Goal: Transaction & Acquisition: Obtain resource

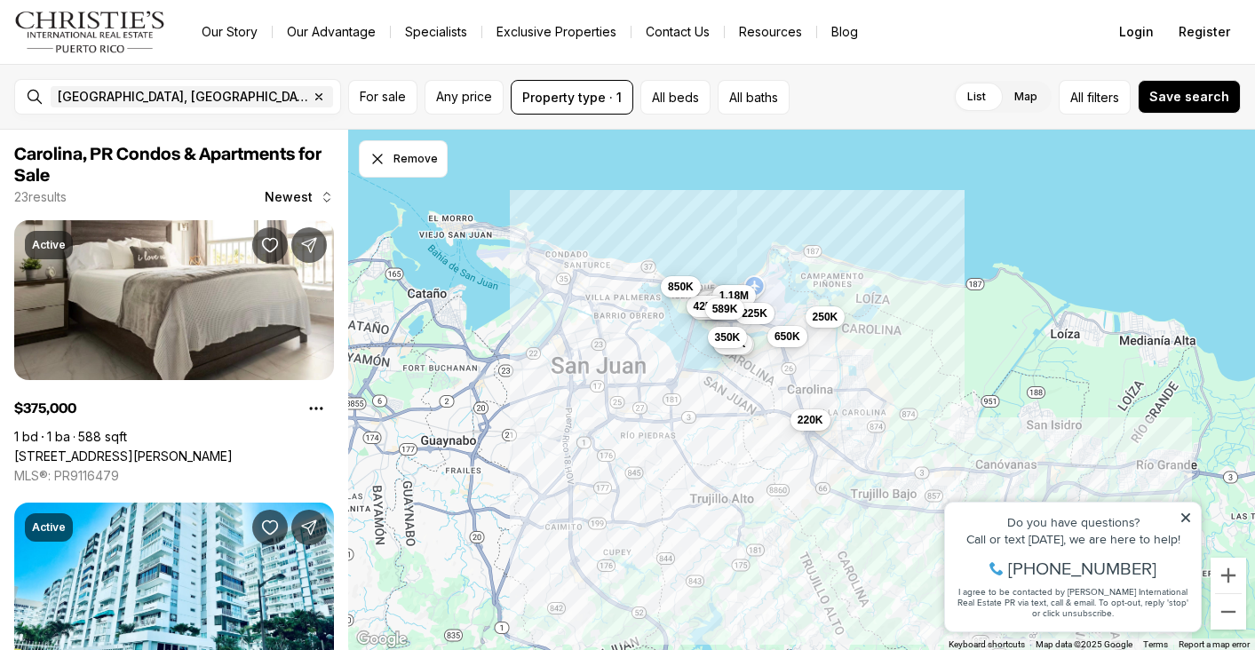
click at [1187, 519] on icon at bounding box center [1185, 517] width 9 height 9
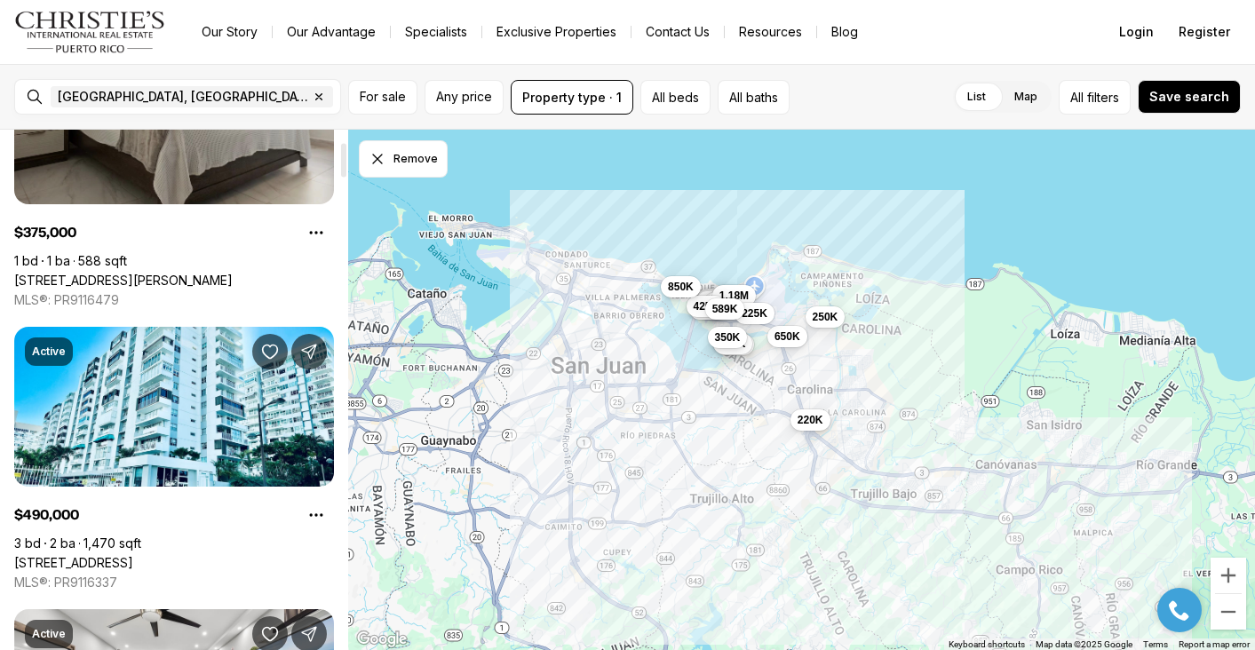
scroll to position [186, 0]
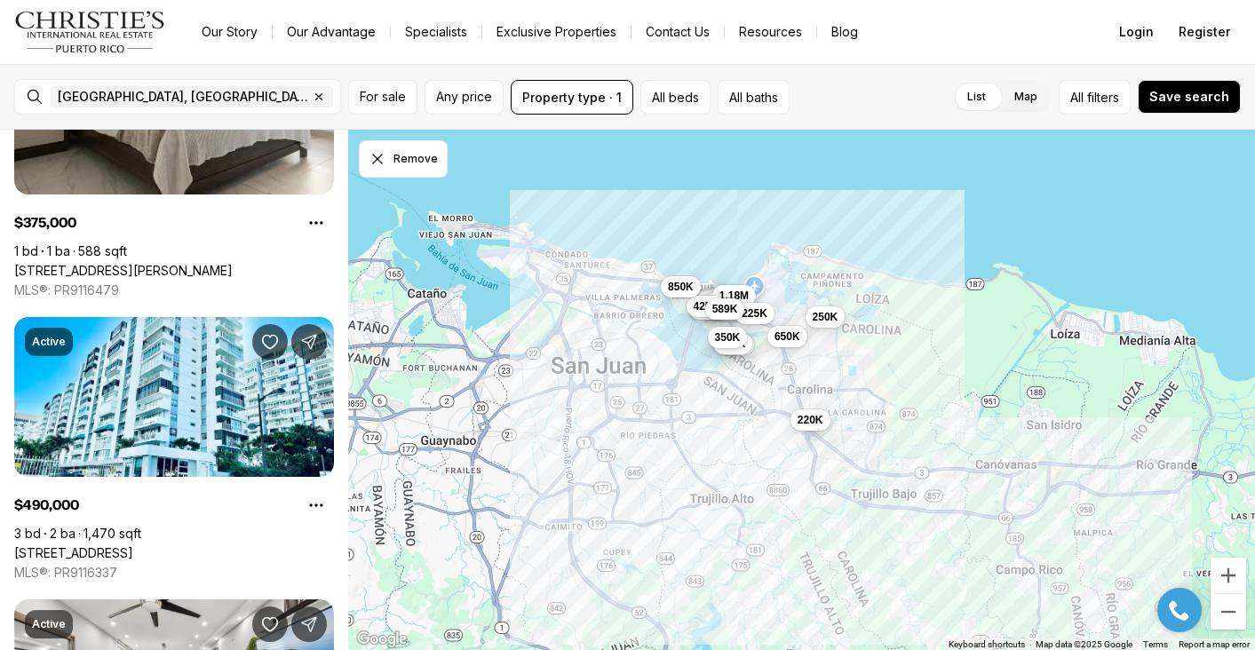
click at [1098, 115] on div "[GEOGRAPHIC_DATA], [GEOGRAPHIC_DATA], [GEOGRAPHIC_DATA] Remove Carolina, [GEOGR…" at bounding box center [627, 97] width 1255 height 66
click at [1096, 103] on span "filters" at bounding box center [1103, 97] width 32 height 19
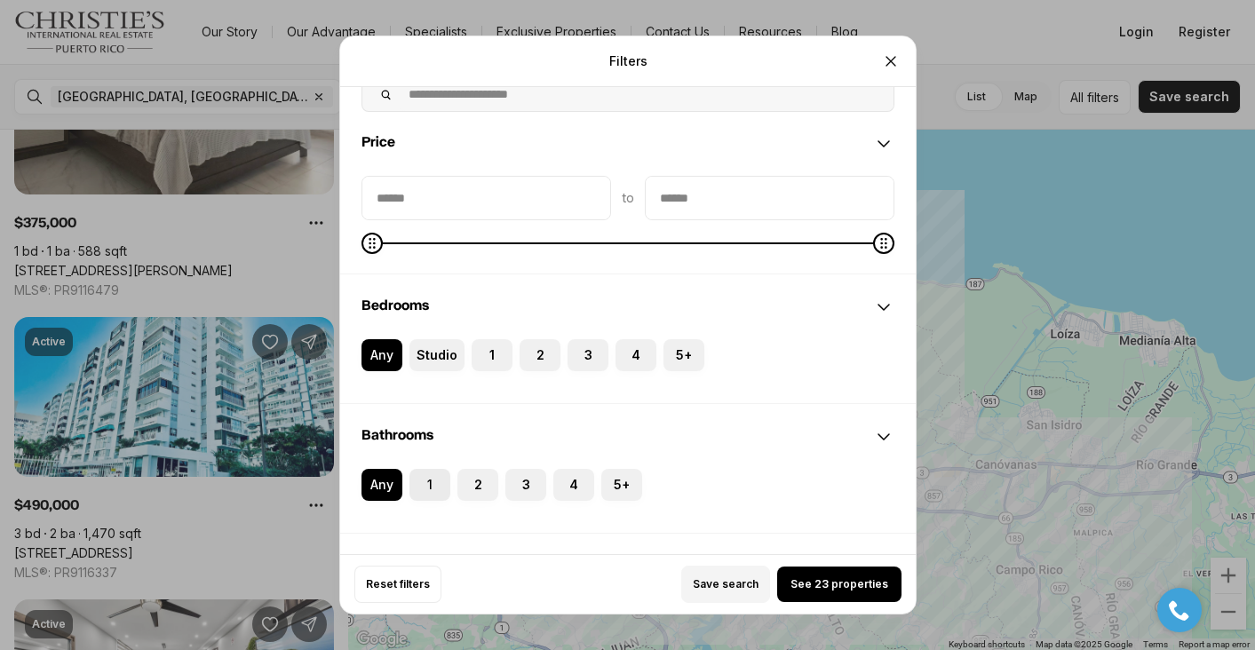
scroll to position [110, 0]
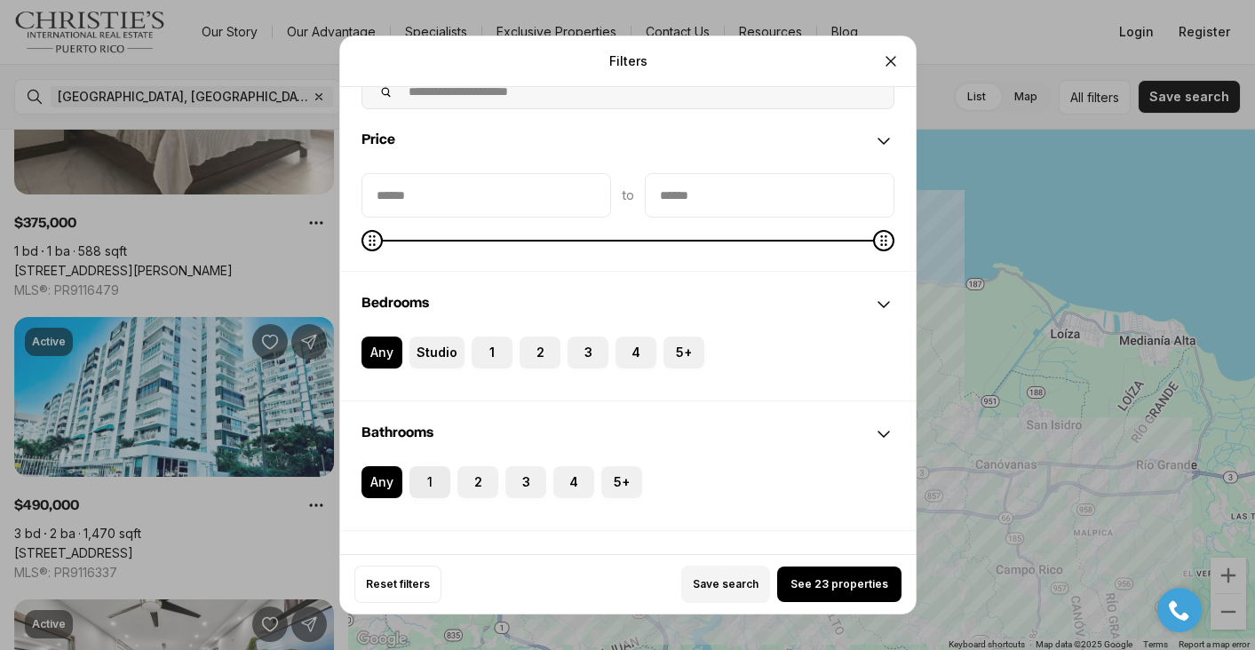
click at [430, 474] on label "1" at bounding box center [430, 482] width 41 height 32
click at [427, 474] on button "1" at bounding box center [419, 475] width 18 height 18
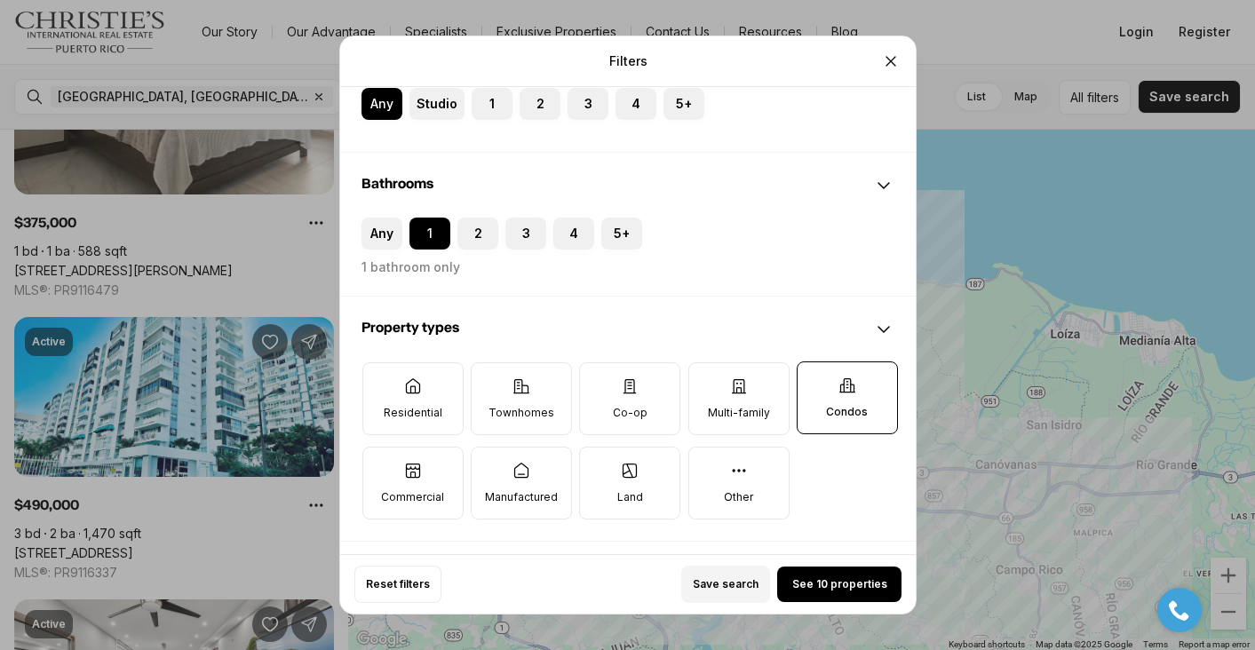
scroll to position [360, 0]
click at [744, 378] on icon at bounding box center [738, 386] width 18 height 18
click at [706, 378] on button "Multi-family" at bounding box center [697, 371] width 18 height 18
click at [736, 505] on label "Other" at bounding box center [738, 482] width 101 height 73
click at [706, 465] on button "Other" at bounding box center [697, 456] width 18 height 18
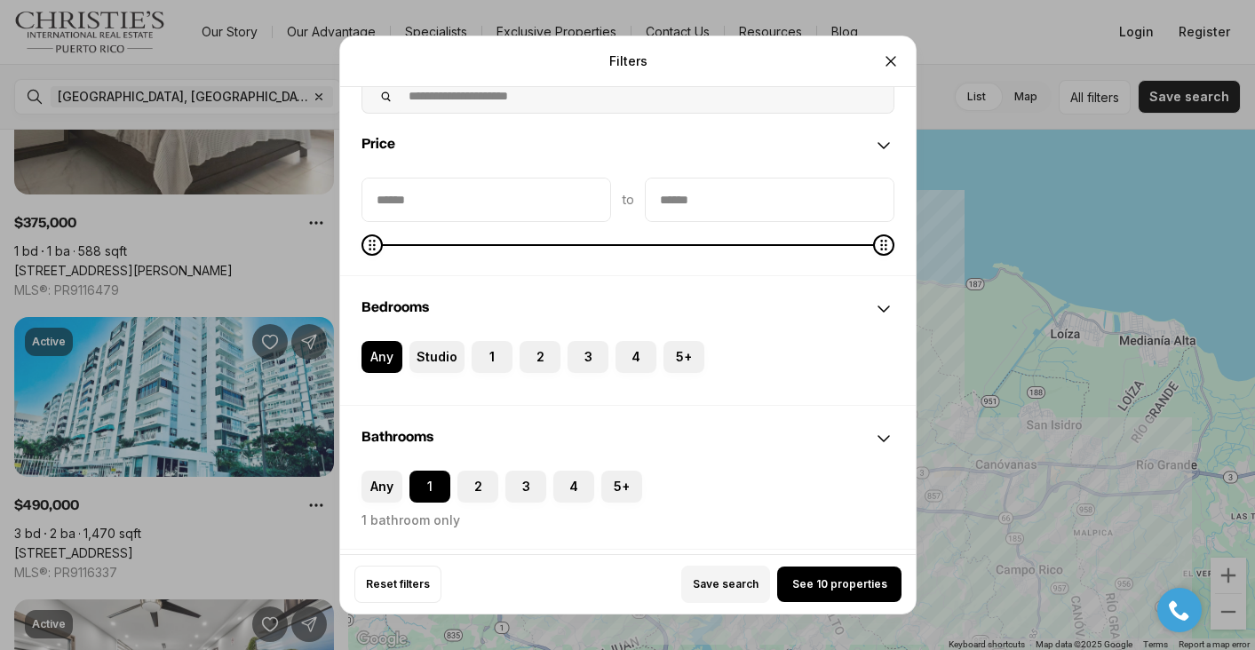
scroll to position [85, 0]
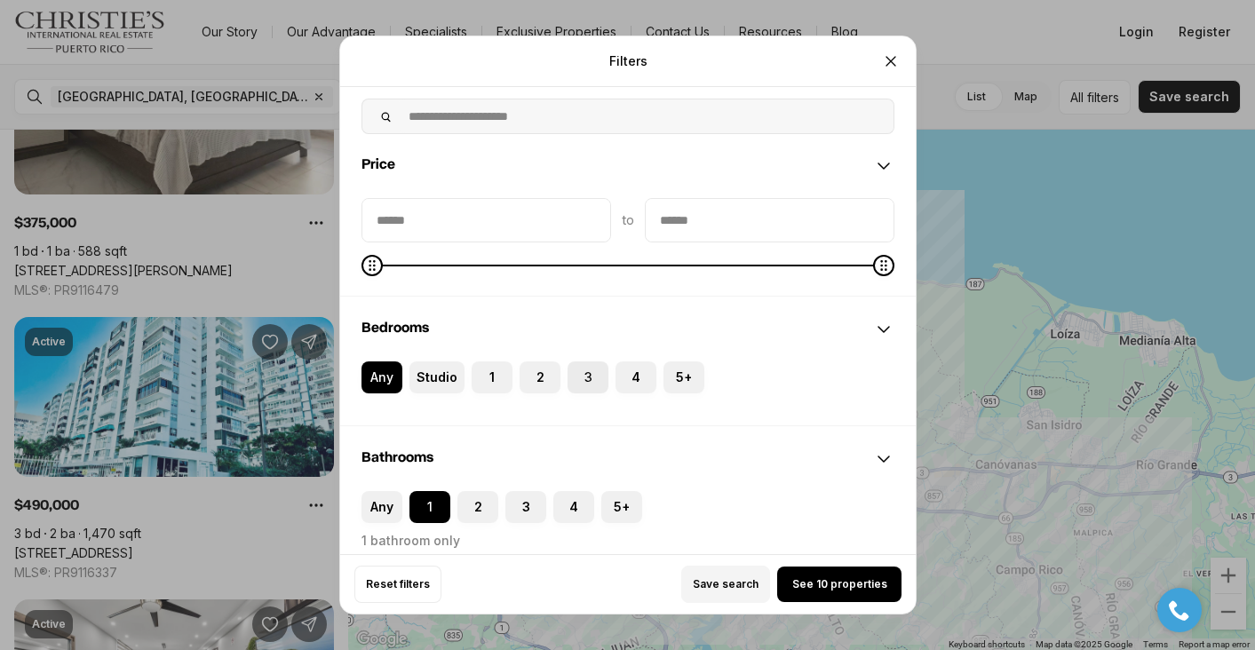
click at [575, 379] on button "3" at bounding box center [577, 371] width 18 height 18
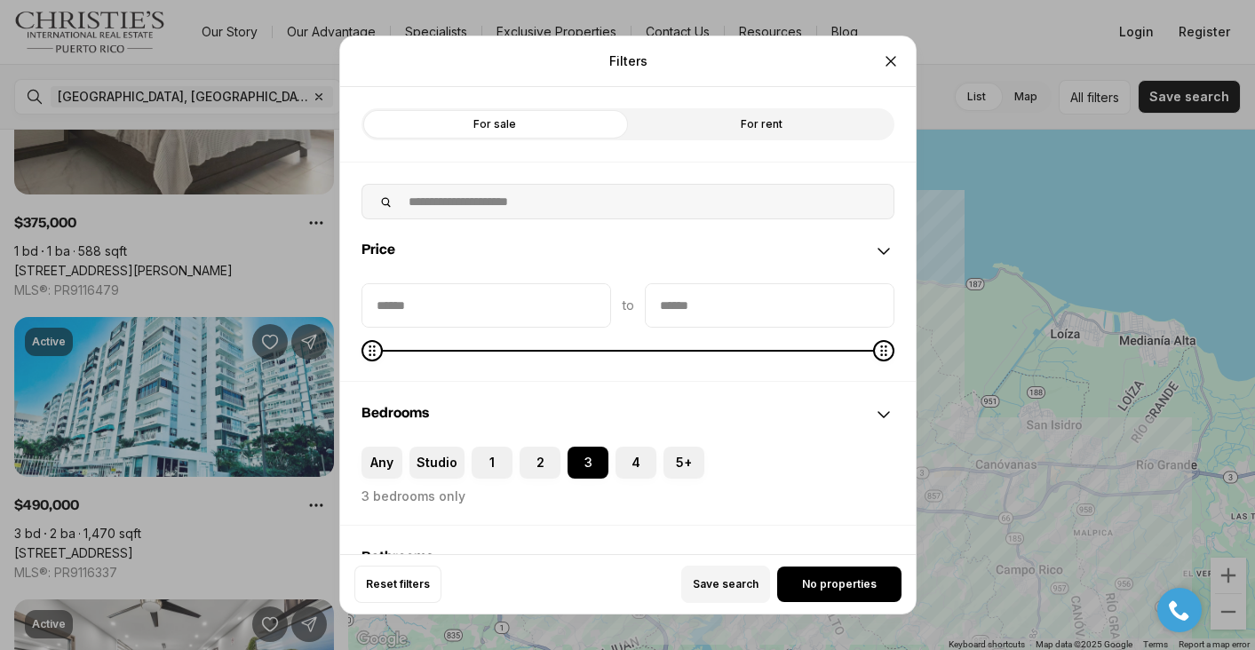
click at [736, 117] on label "For rent" at bounding box center [761, 124] width 267 height 32
click at [838, 589] on span "See 2 properties" at bounding box center [839, 584] width 91 height 14
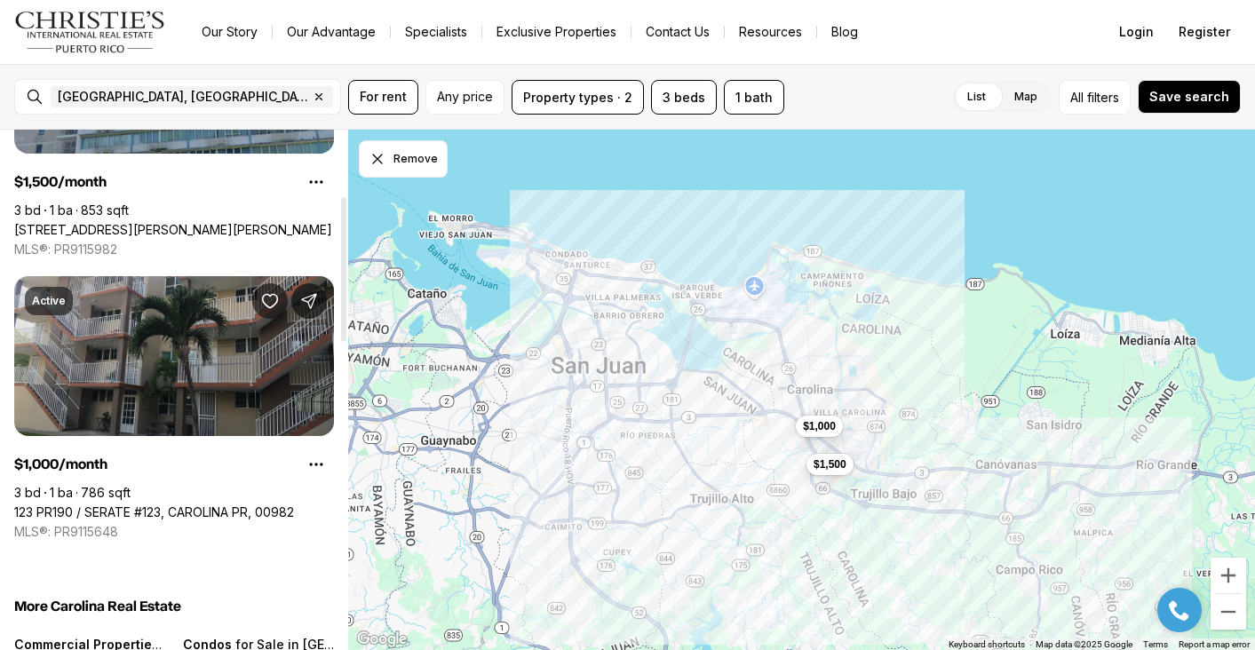
scroll to position [220, 0]
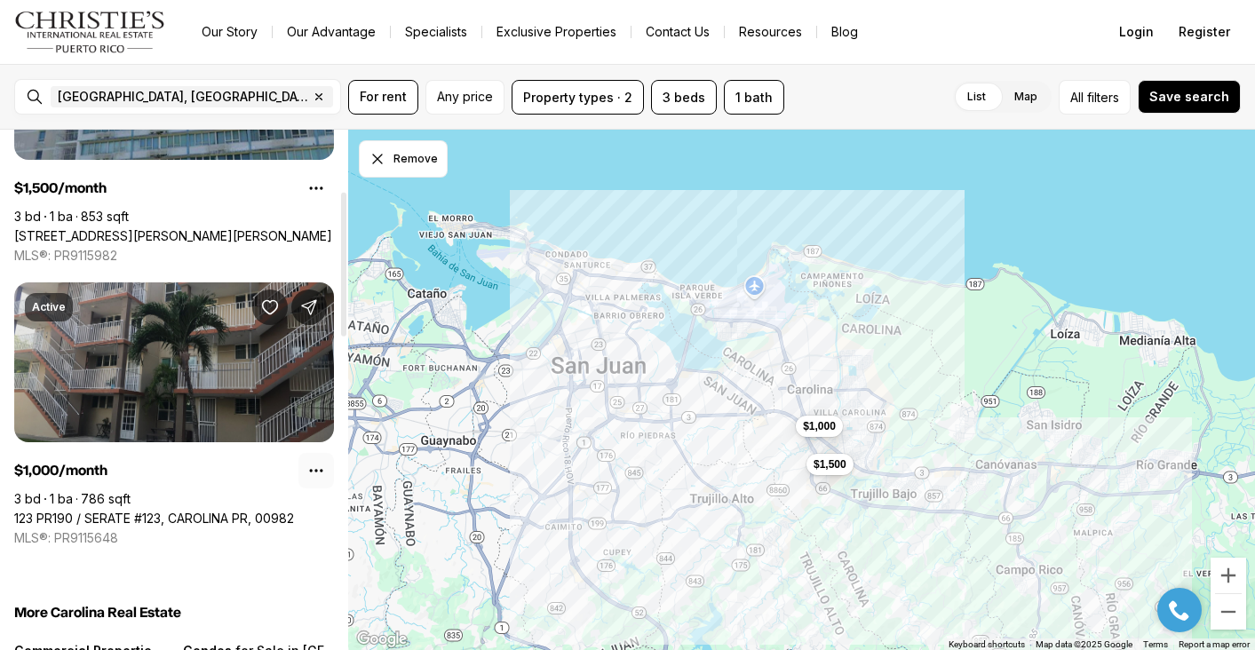
click at [323, 453] on button "Property options" at bounding box center [316, 471] width 36 height 36
click at [232, 511] on link "123 PR190 / SERATE #123, CAROLINA PR, 00982" at bounding box center [154, 519] width 280 height 16
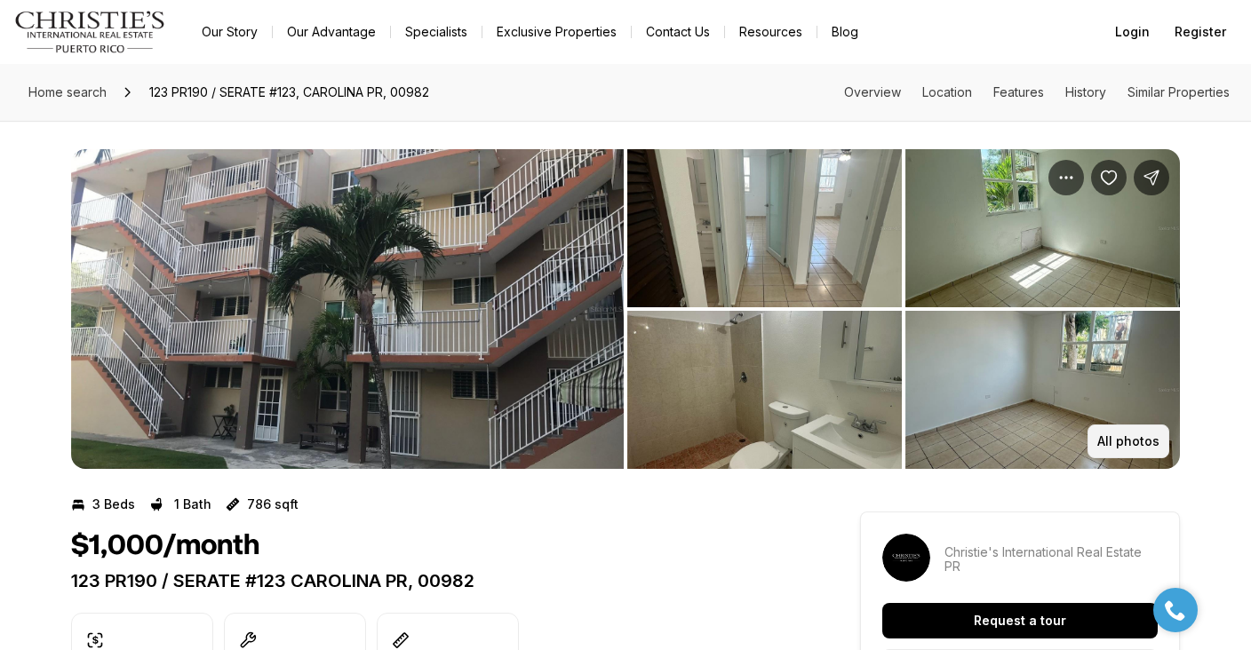
click at [1126, 434] on p "All photos" at bounding box center [1128, 441] width 62 height 14
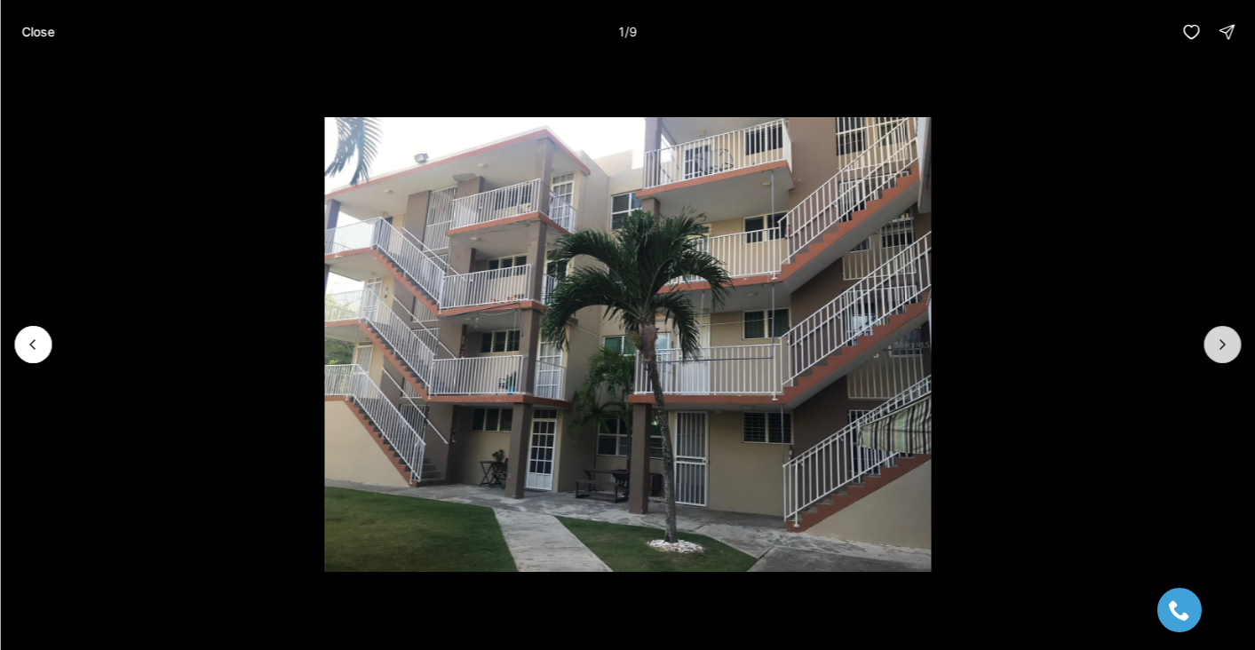
click at [1215, 345] on icon "Next slide" at bounding box center [1222, 345] width 18 height 18
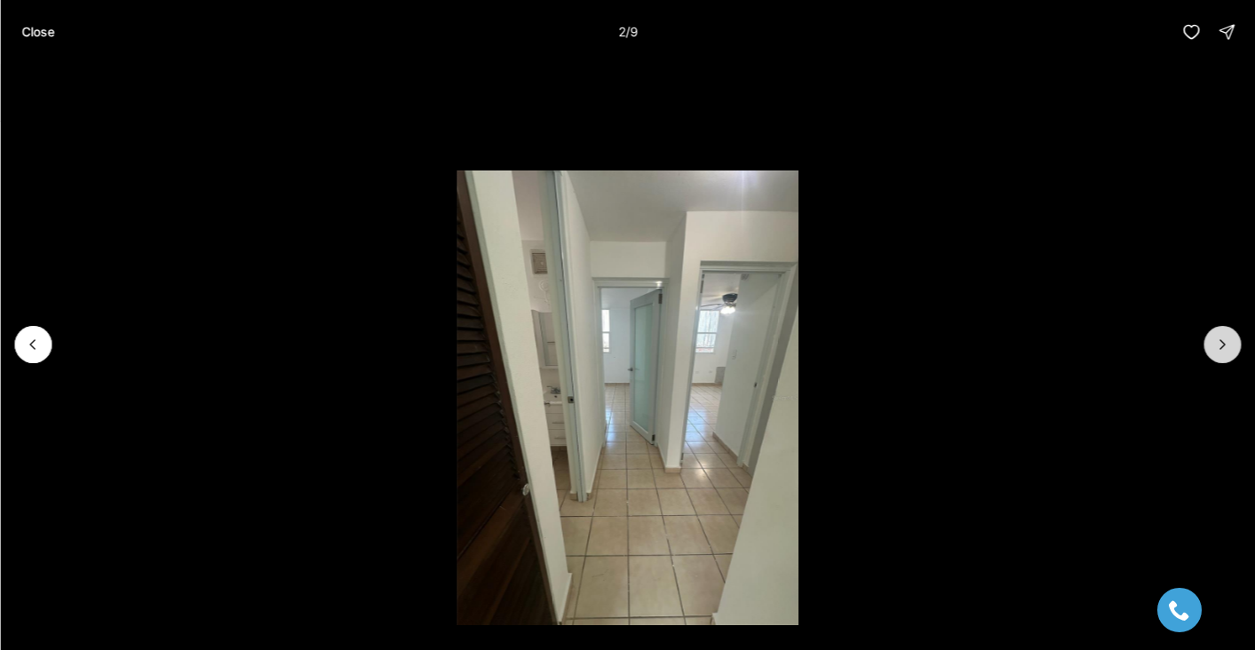
click at [1215, 345] on icon "Next slide" at bounding box center [1222, 345] width 18 height 18
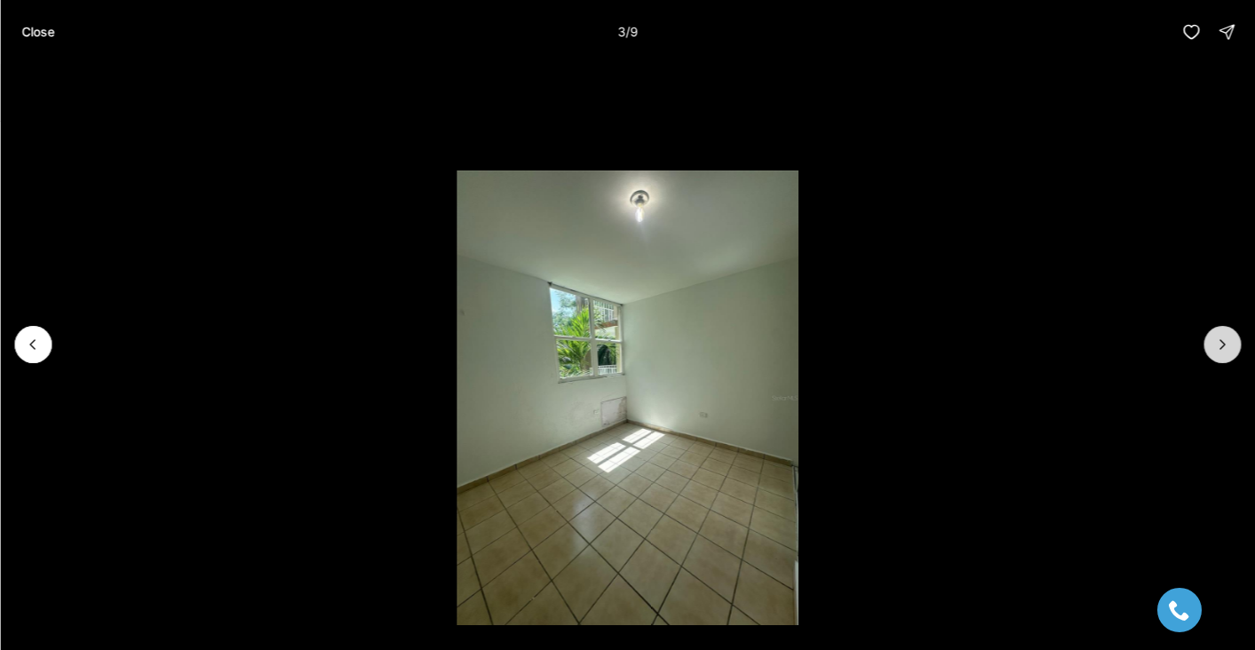
click at [1216, 345] on icon "Next slide" at bounding box center [1222, 345] width 18 height 18
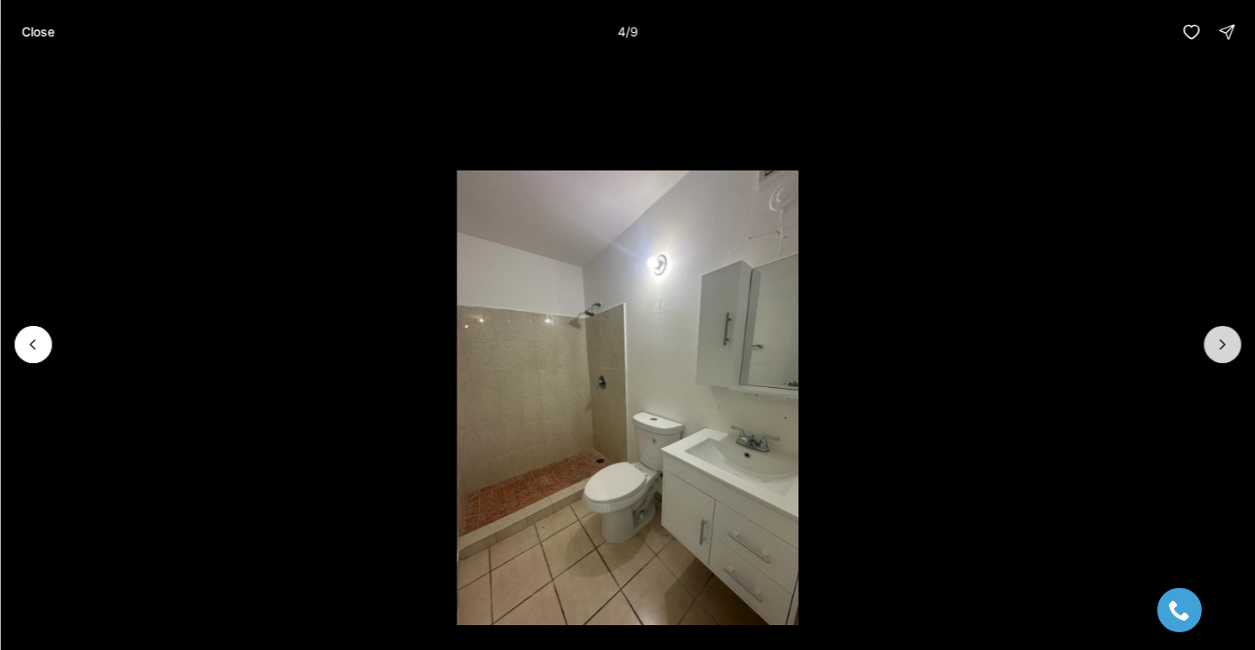
click at [1216, 344] on icon "Next slide" at bounding box center [1222, 345] width 18 height 18
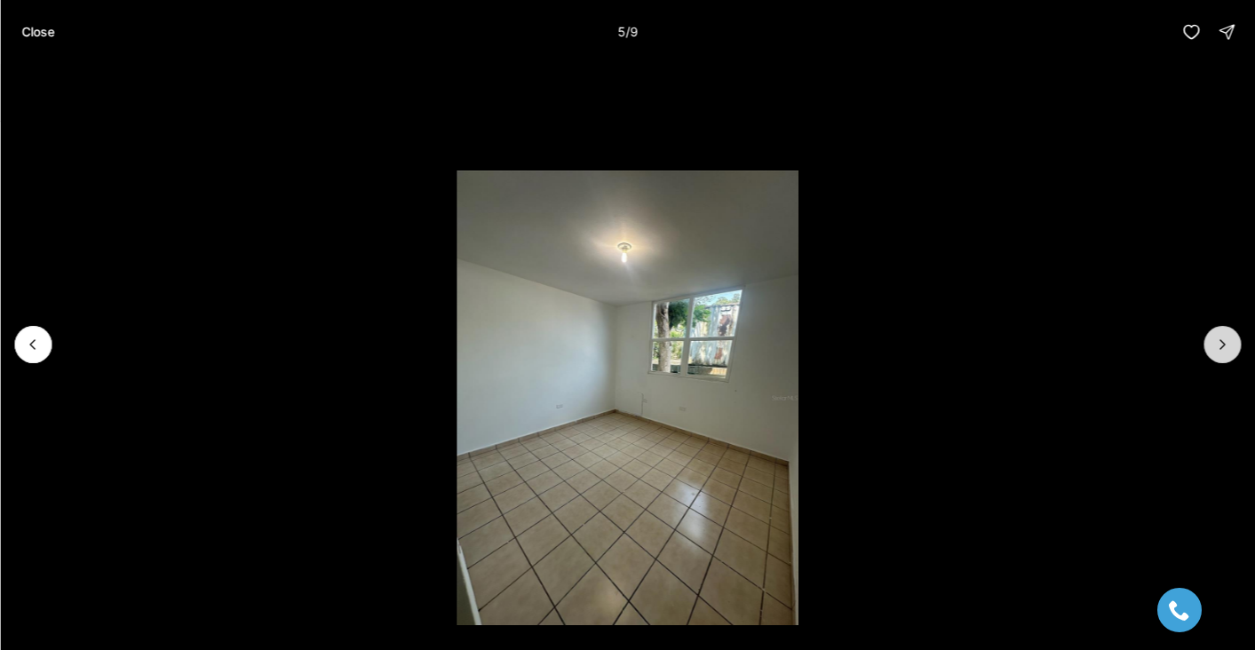
click at [1216, 344] on icon "Next slide" at bounding box center [1222, 345] width 18 height 18
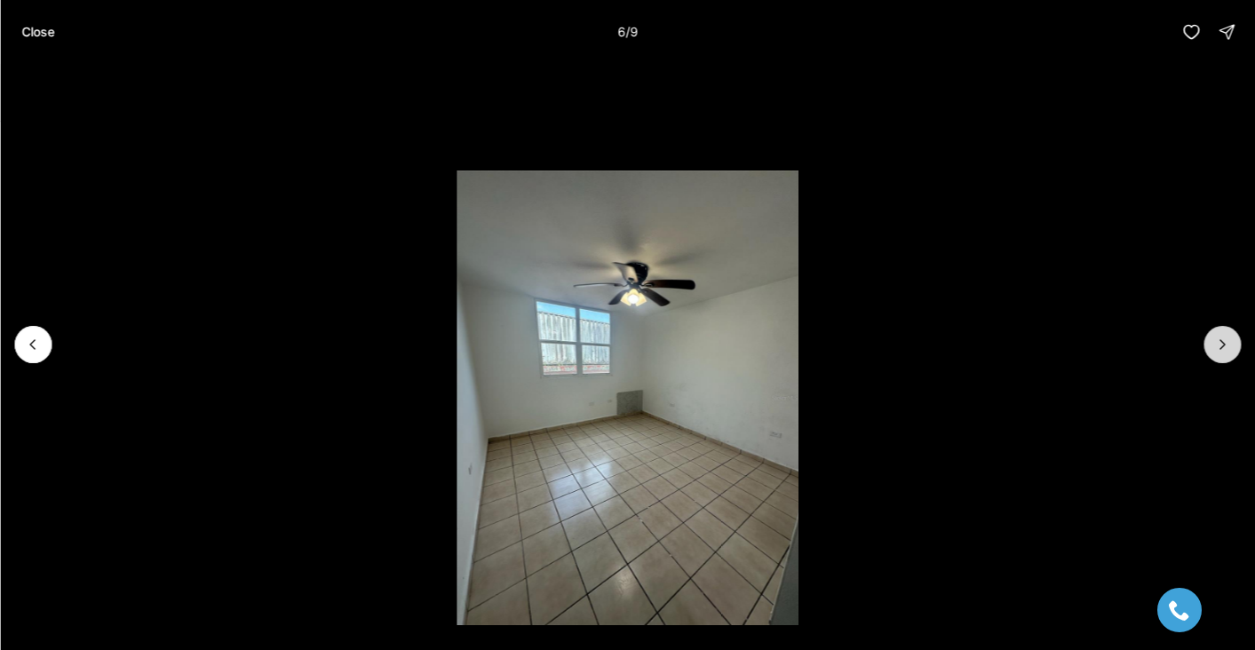
click at [1216, 344] on icon "Next slide" at bounding box center [1222, 345] width 18 height 18
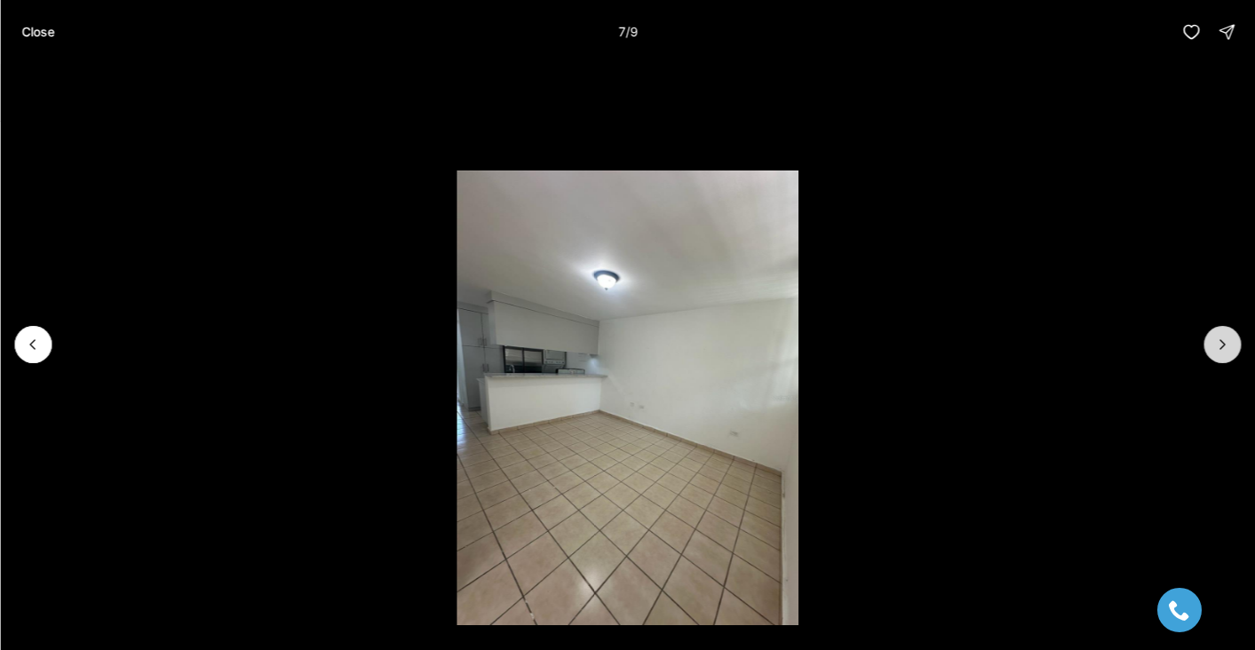
click at [1216, 344] on icon "Next slide" at bounding box center [1222, 345] width 18 height 18
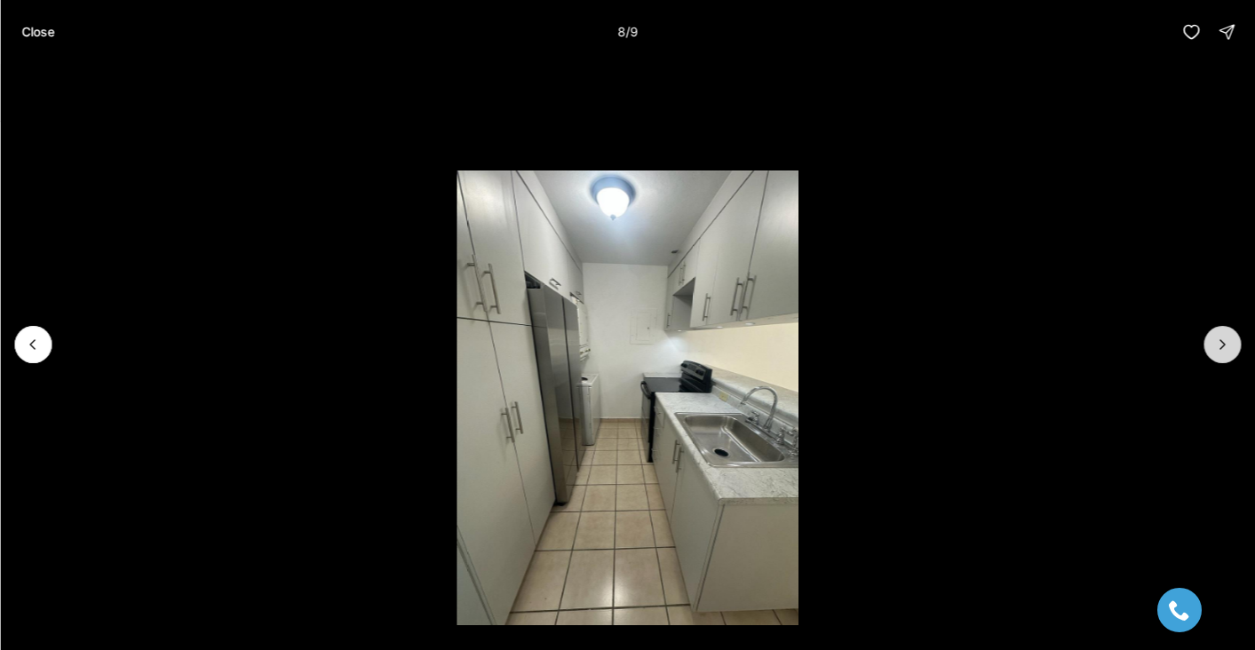
click at [1217, 345] on icon "Next slide" at bounding box center [1222, 345] width 18 height 18
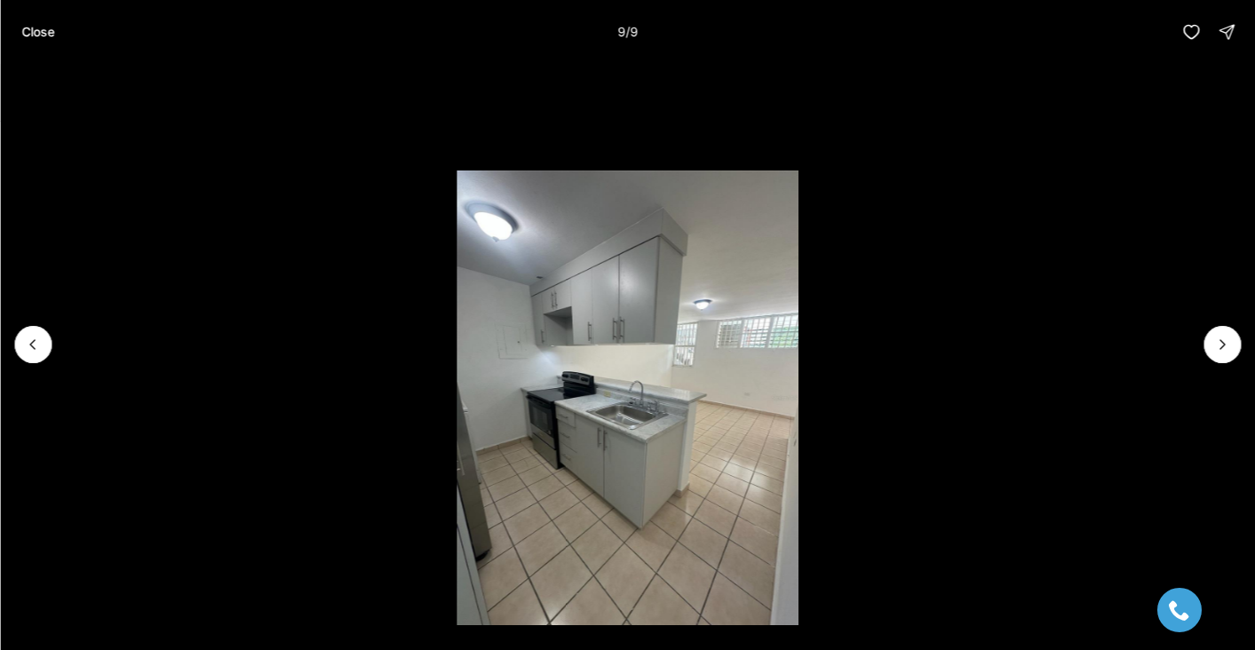
click at [1217, 345] on div at bounding box center [1222, 344] width 37 height 37
click at [1216, 346] on div at bounding box center [1222, 344] width 37 height 37
click at [32, 34] on p "Close" at bounding box center [37, 32] width 33 height 14
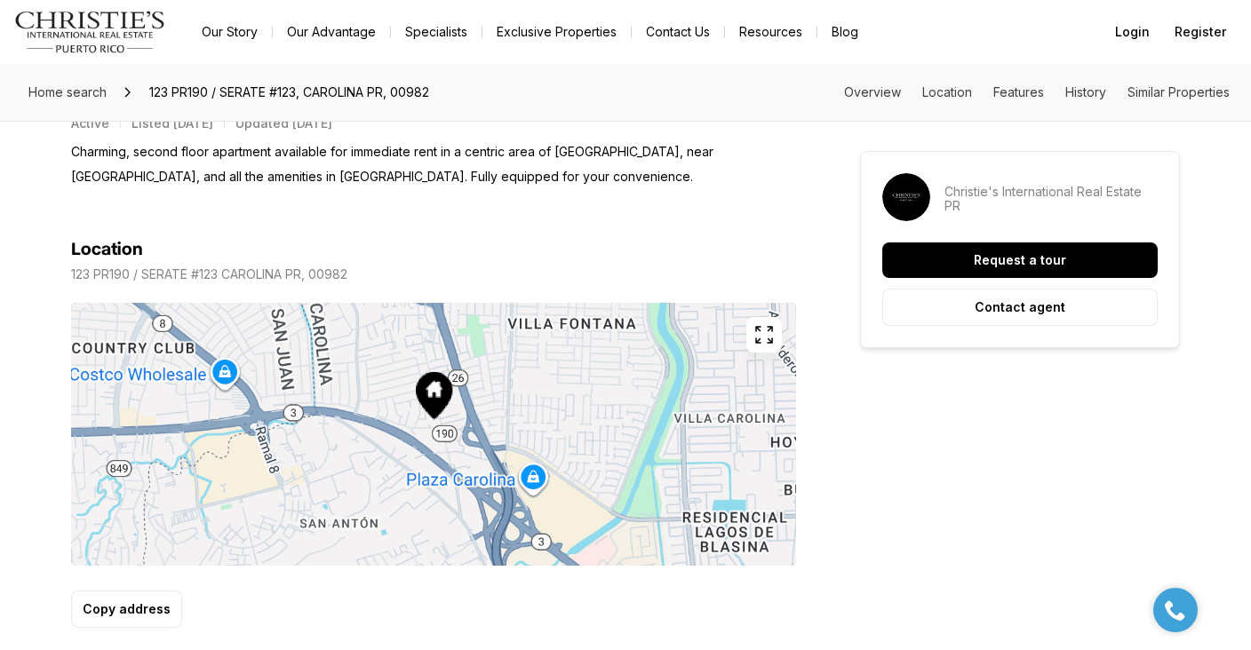
scroll to position [773, 0]
click at [770, 335] on icon "button" at bounding box center [763, 335] width 21 height 21
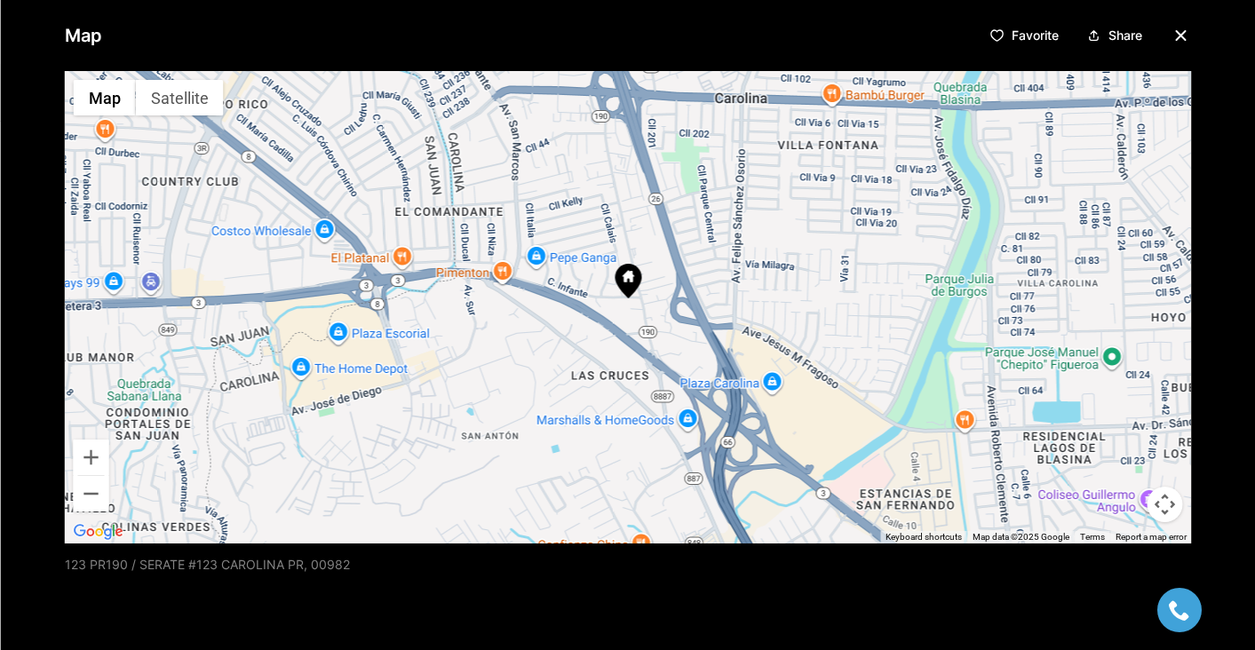
click at [1172, 35] on icon "button" at bounding box center [1180, 35] width 21 height 21
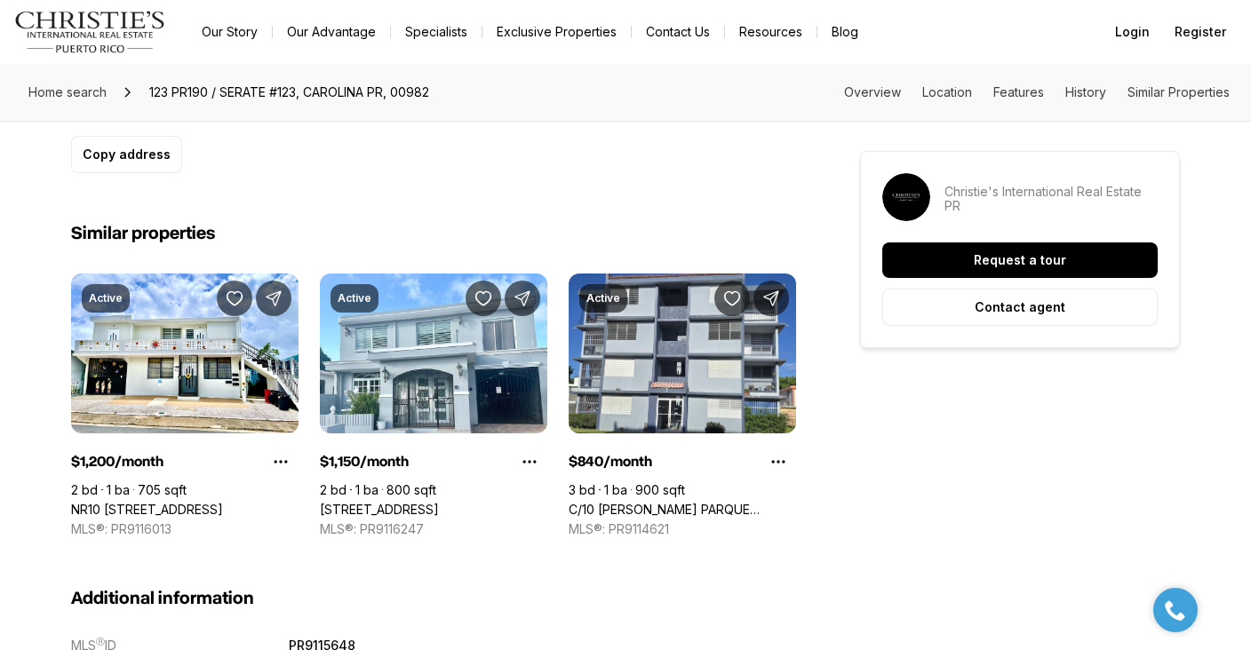
scroll to position [1230, 0]
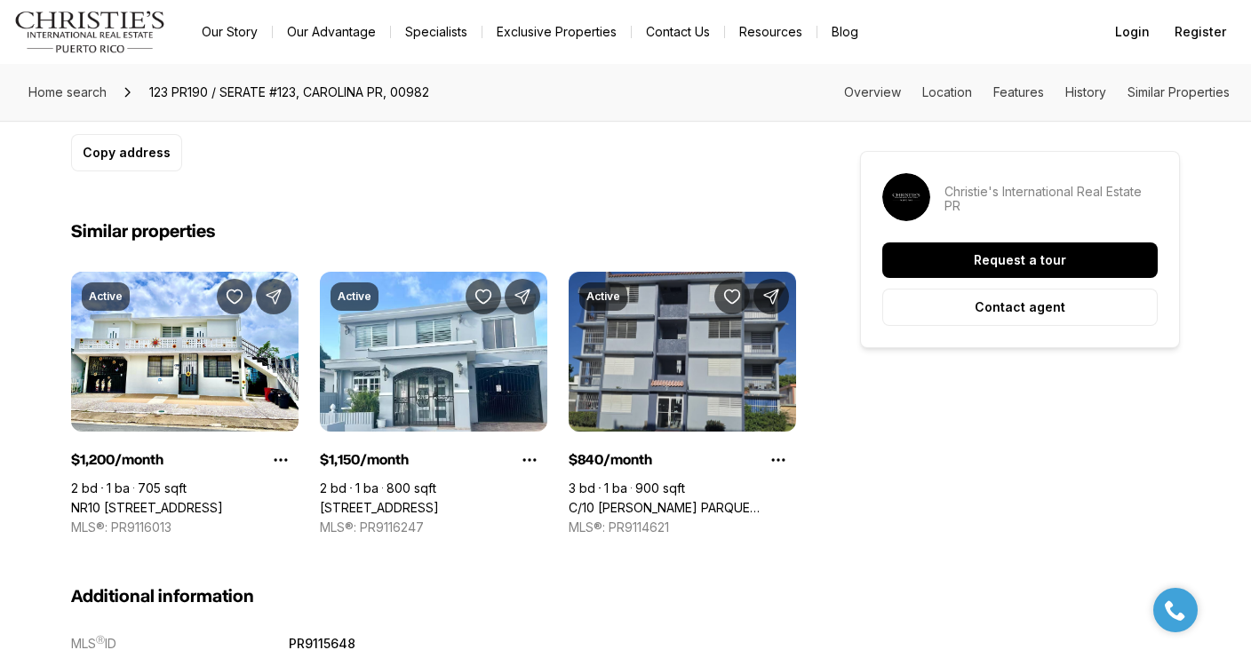
click at [726, 500] on link "C/10 Guadiana PARQUE LAS MERCEDES T 3-B #T3B, CAGUAS PR, 00725" at bounding box center [682, 508] width 227 height 16
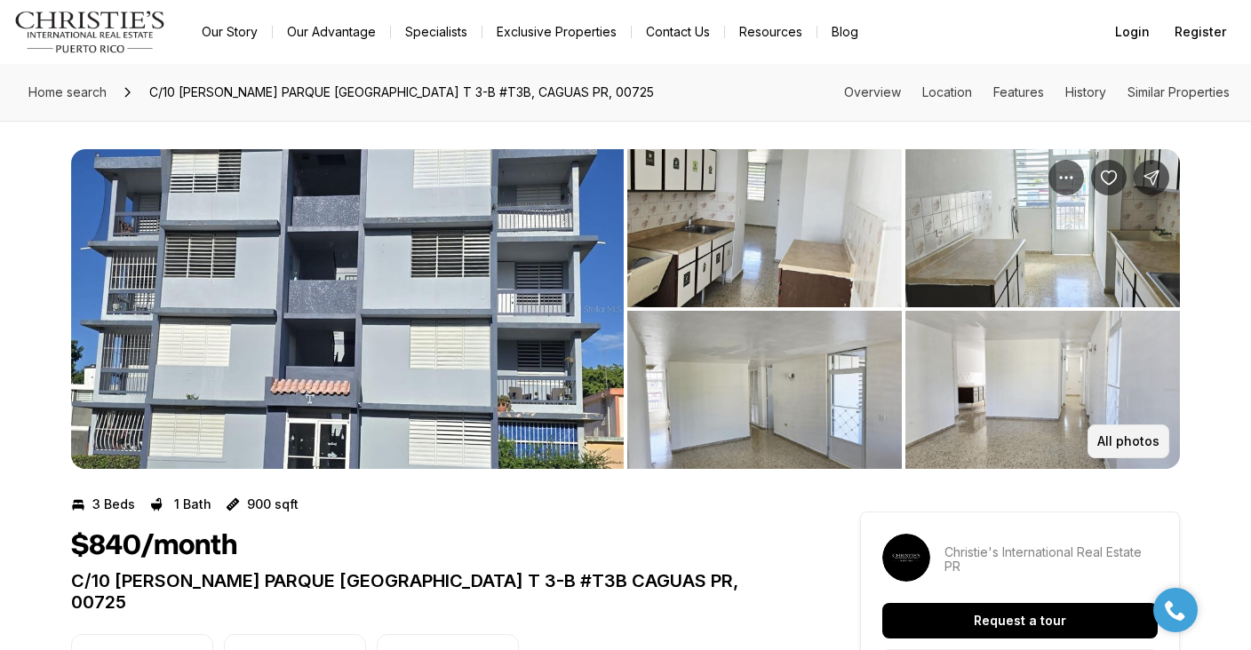
click at [1150, 443] on p "All photos" at bounding box center [1128, 441] width 62 height 14
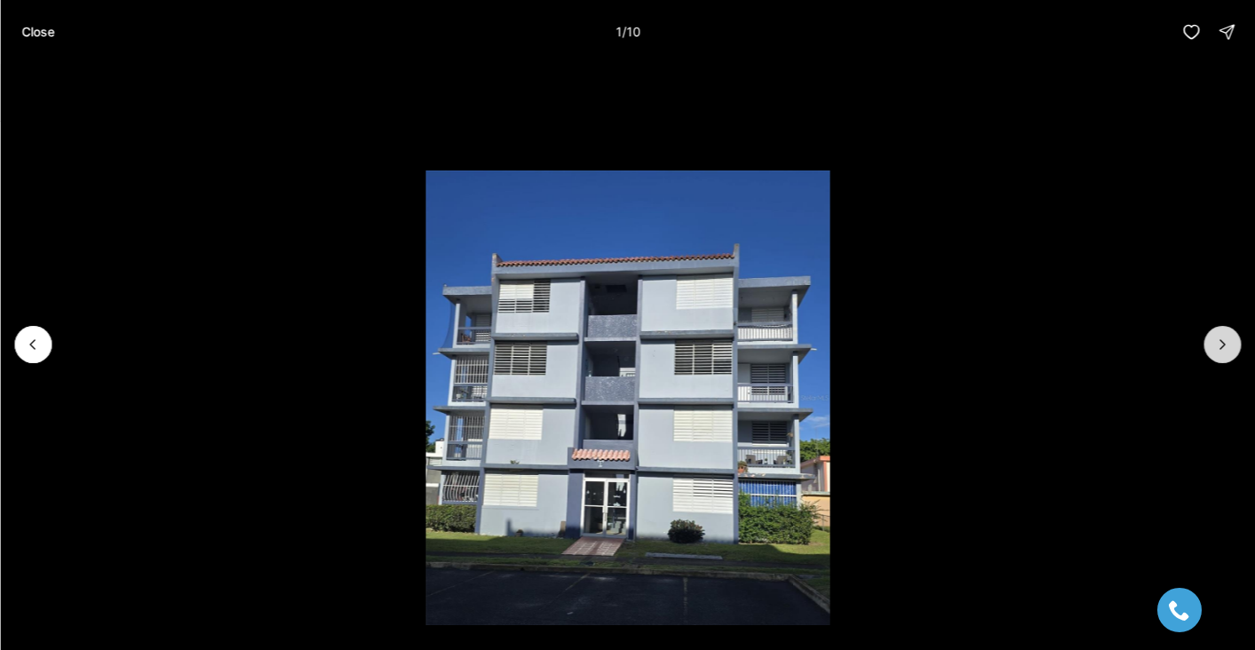
click at [1237, 346] on button "Next slide" at bounding box center [1222, 344] width 37 height 37
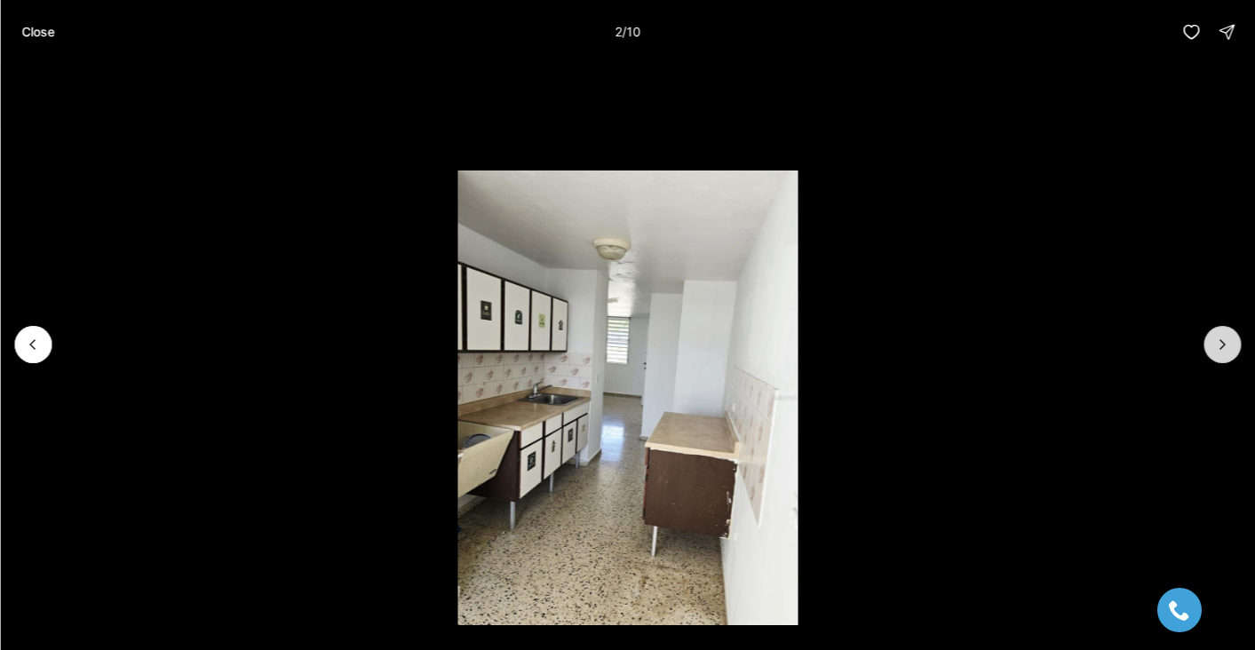
click at [1237, 346] on button "Next slide" at bounding box center [1222, 344] width 37 height 37
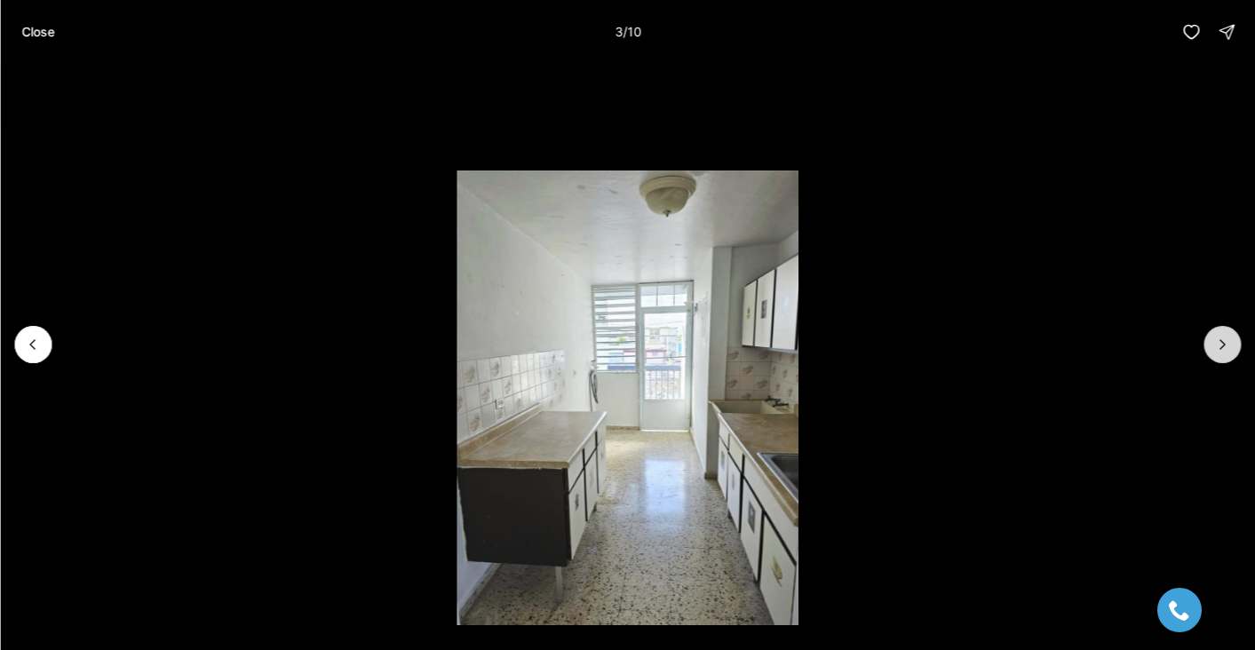
click at [1237, 346] on button "Next slide" at bounding box center [1222, 344] width 37 height 37
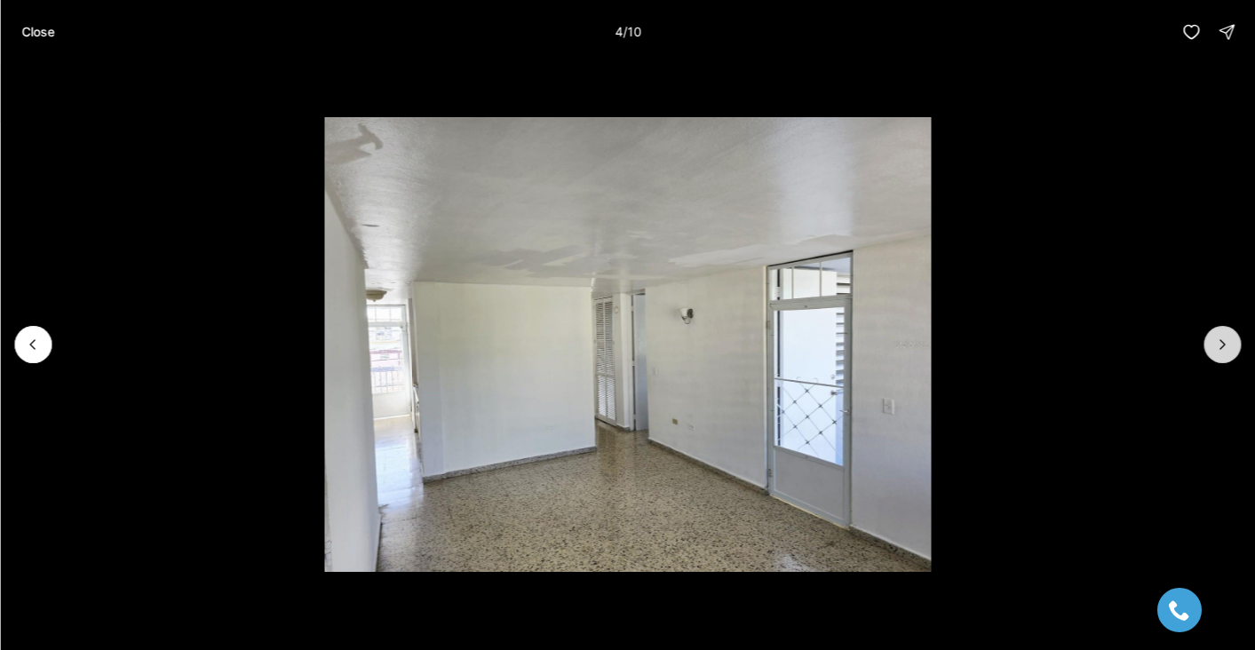
click at [1237, 346] on button "Next slide" at bounding box center [1222, 344] width 37 height 37
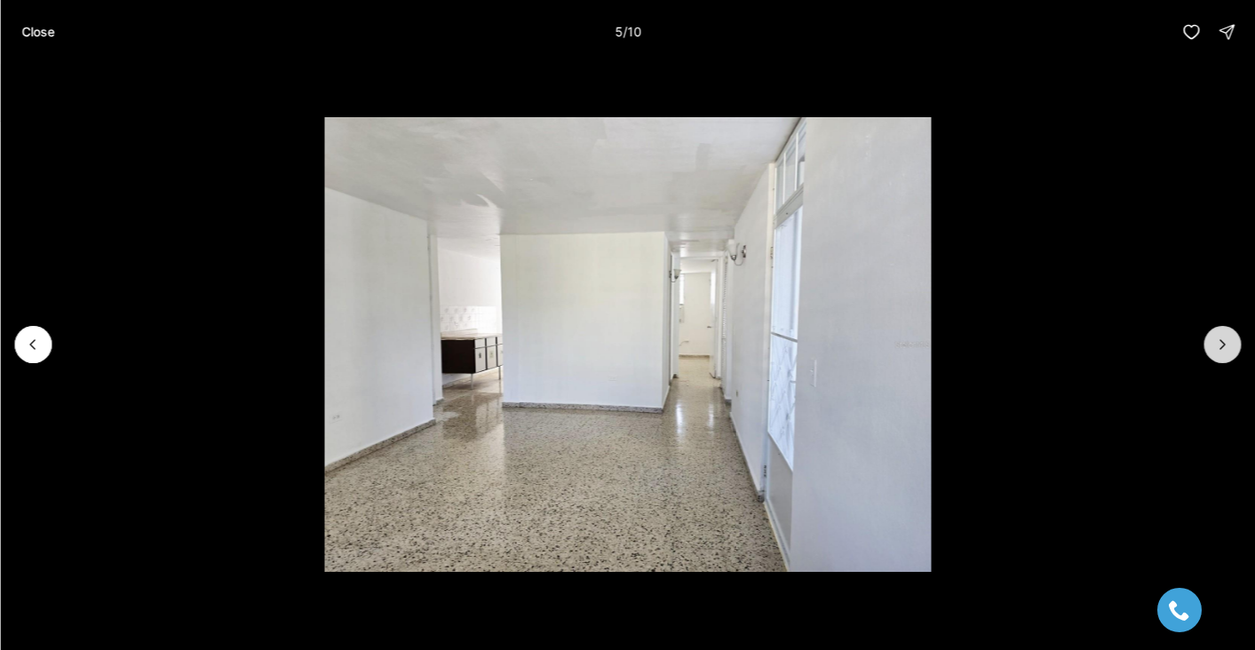
click at [1237, 346] on button "Next slide" at bounding box center [1222, 344] width 37 height 37
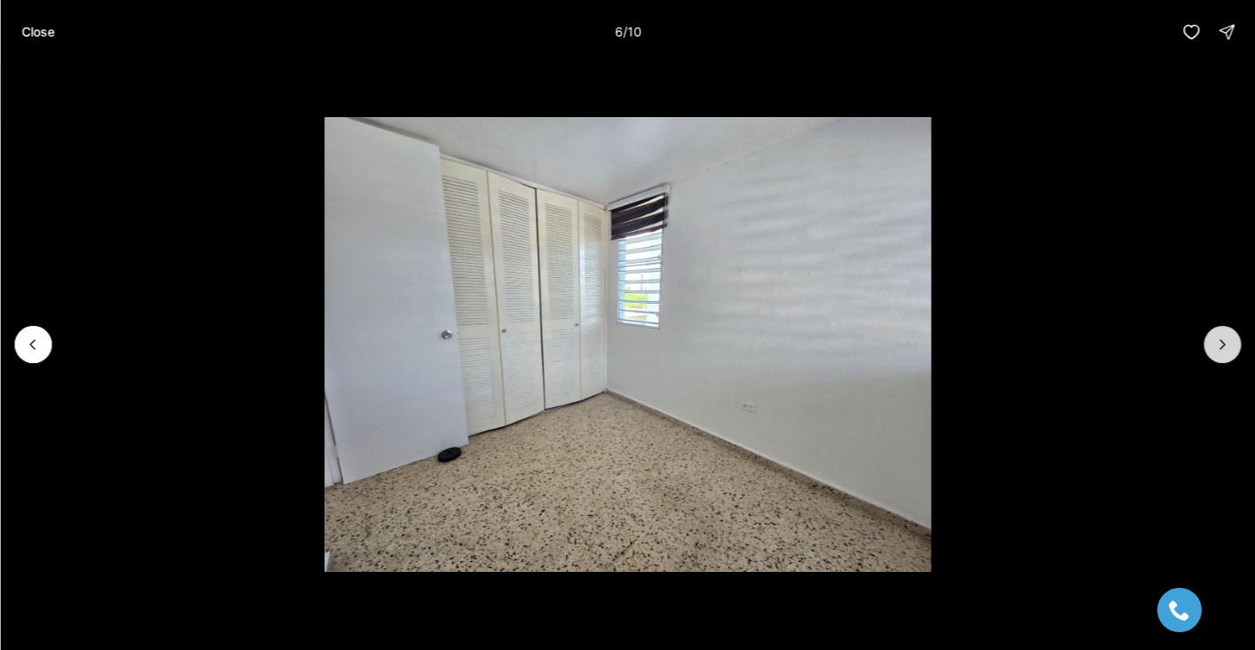
click at [1237, 346] on button "Next slide" at bounding box center [1222, 344] width 37 height 37
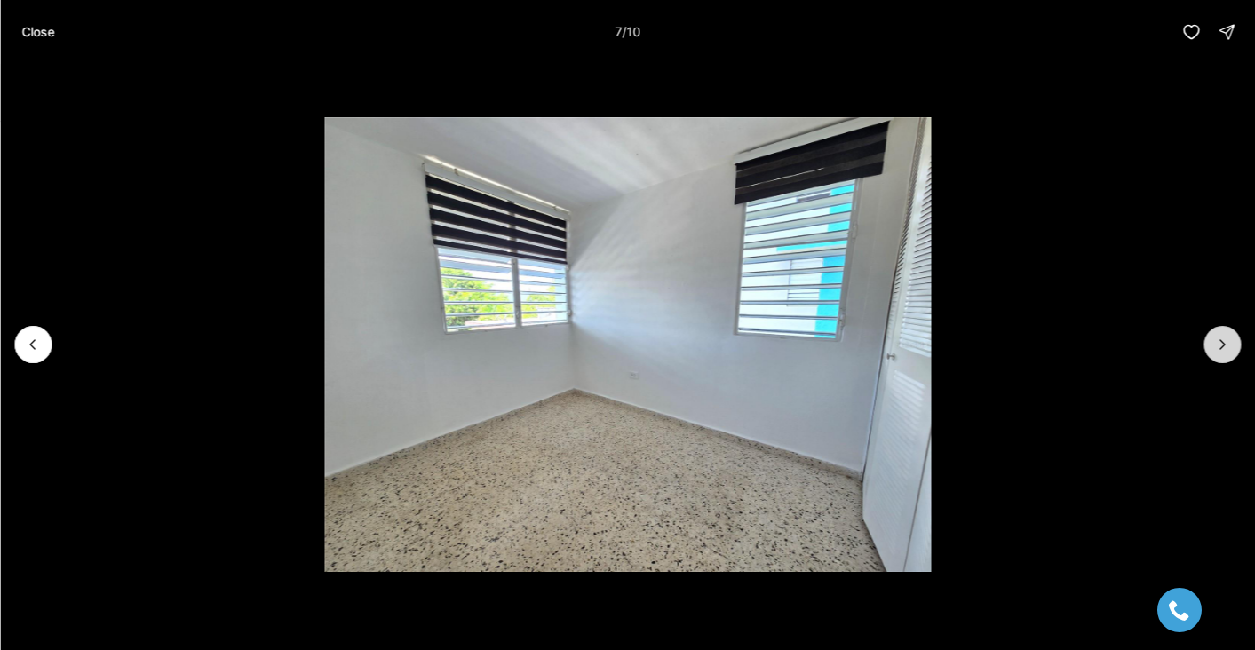
click at [1237, 346] on button "Next slide" at bounding box center [1222, 344] width 37 height 37
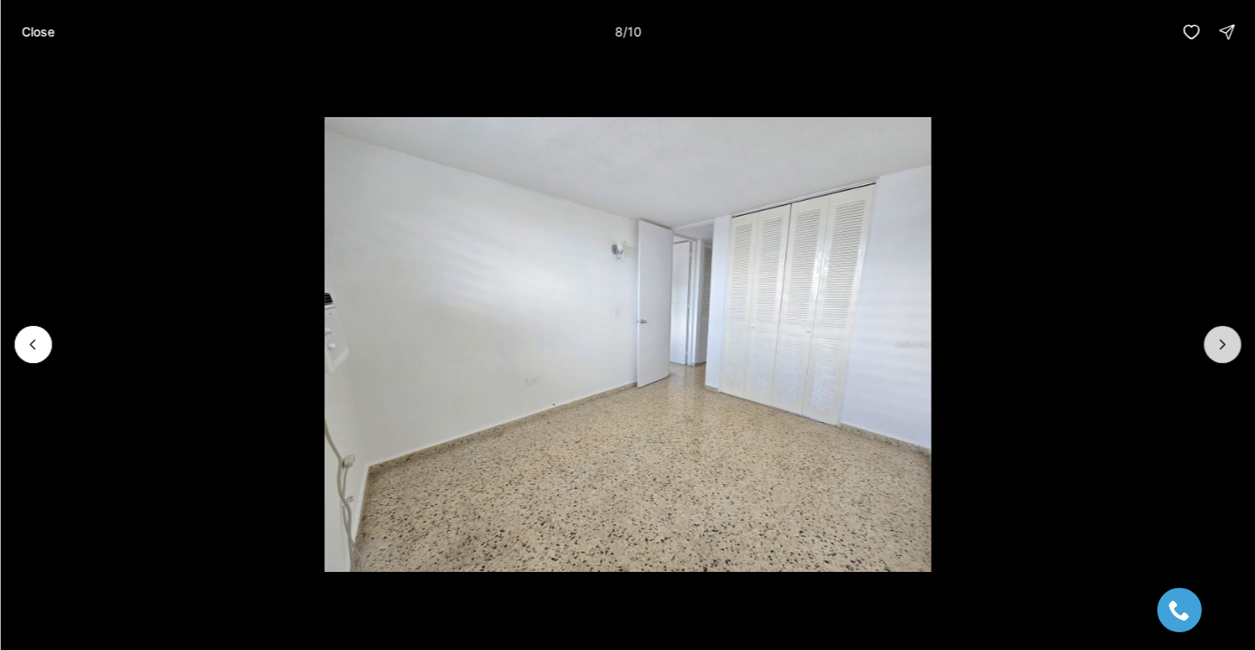
click at [1237, 346] on button "Next slide" at bounding box center [1222, 344] width 37 height 37
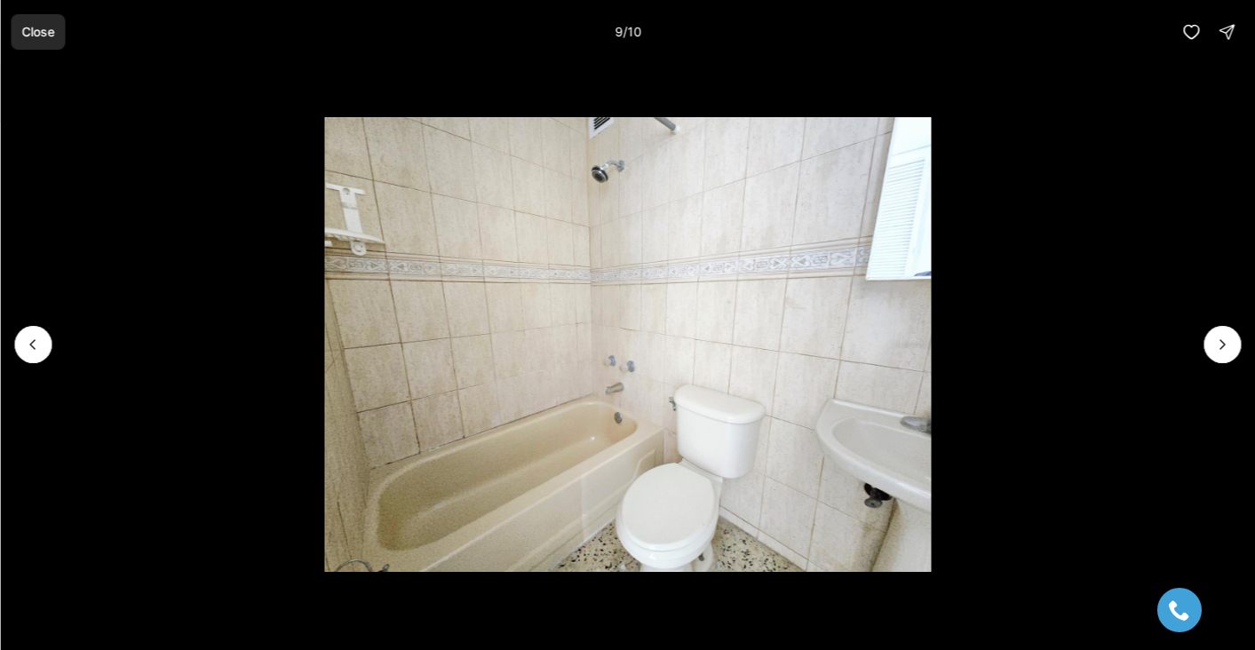
click at [49, 33] on p "Close" at bounding box center [37, 32] width 33 height 14
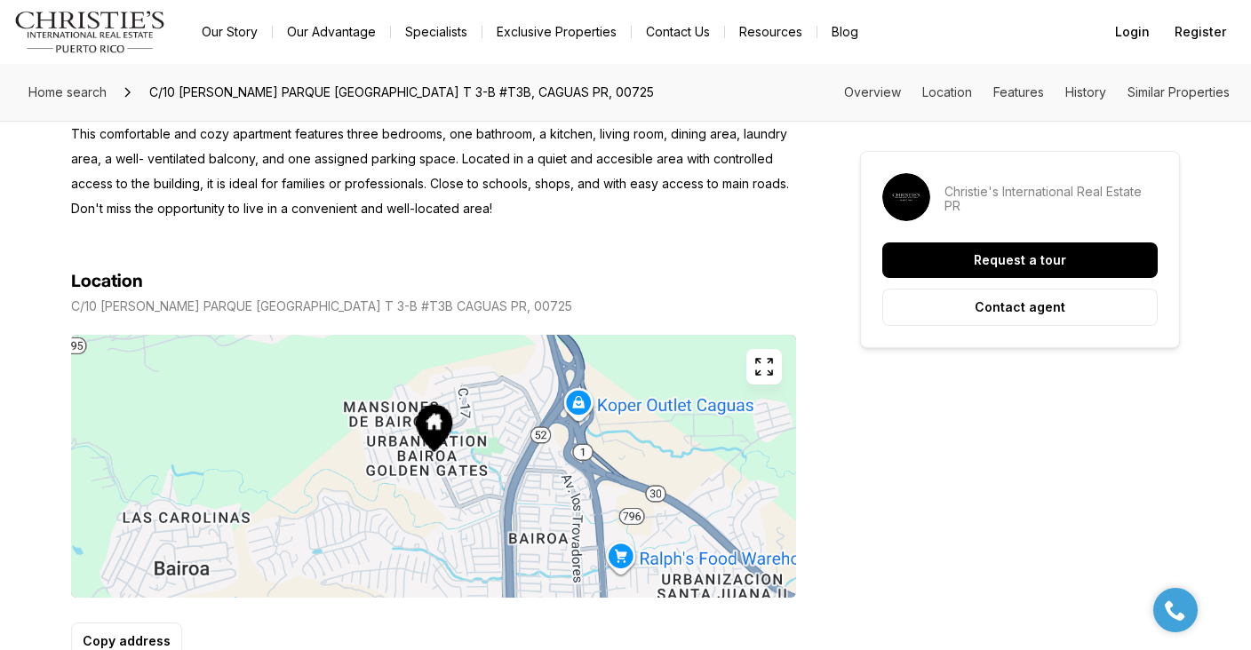
scroll to position [812, 0]
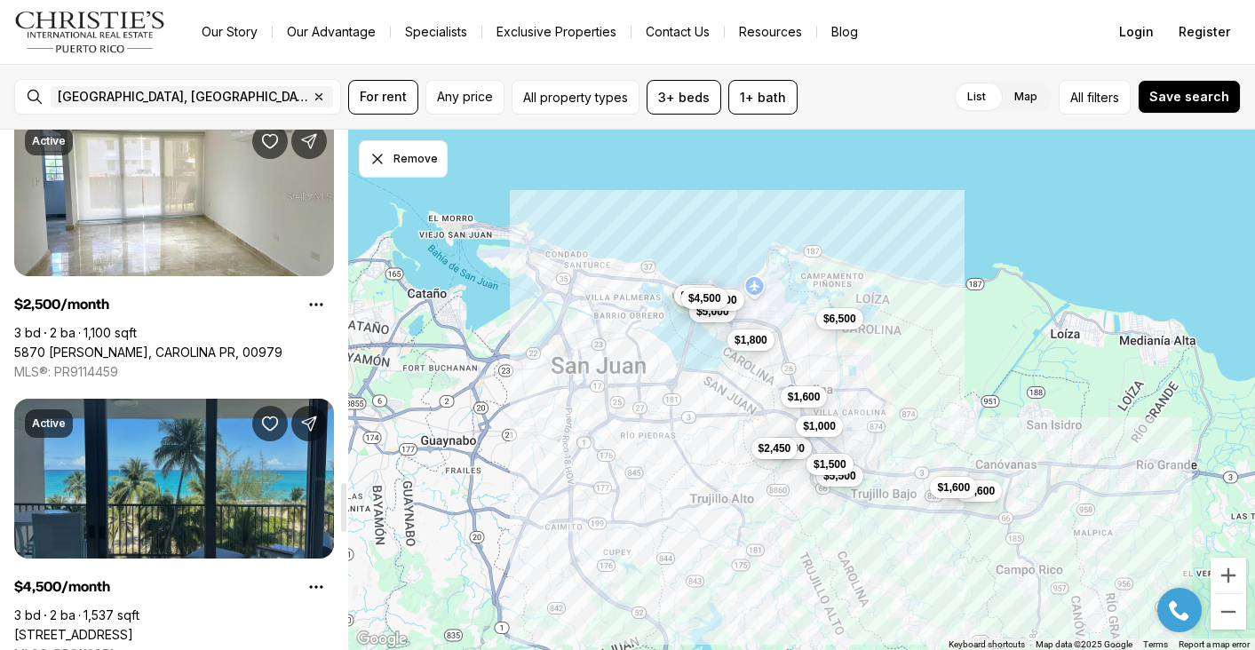
scroll to position [3781, 0]
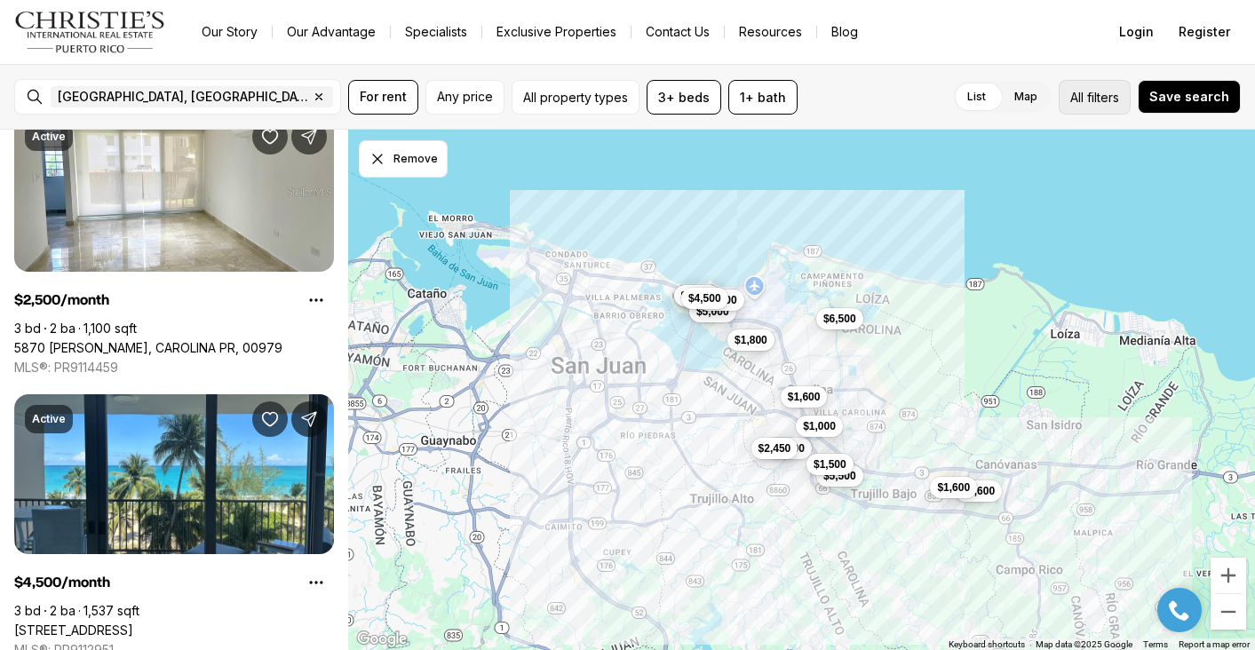
click at [1094, 107] on button "All filters" at bounding box center [1095, 97] width 72 height 35
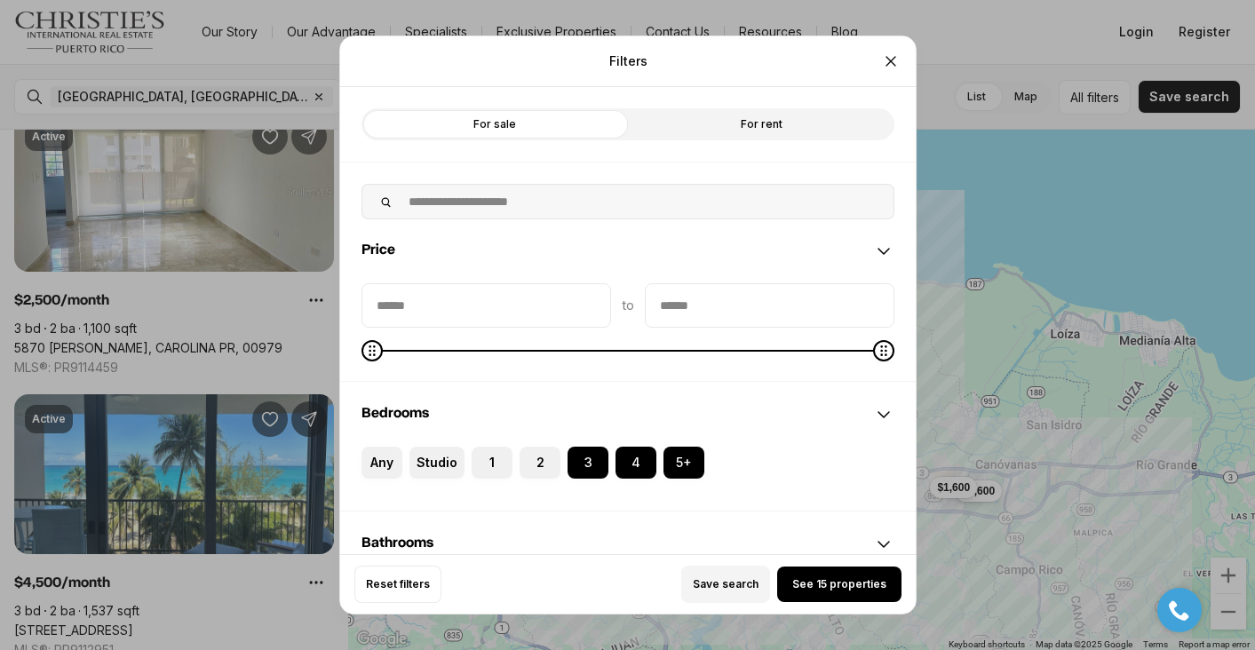
click at [441, 279] on div "Price" at bounding box center [628, 251] width 576 height 64
click at [441, 383] on div "Bedrooms" at bounding box center [628, 415] width 576 height 64
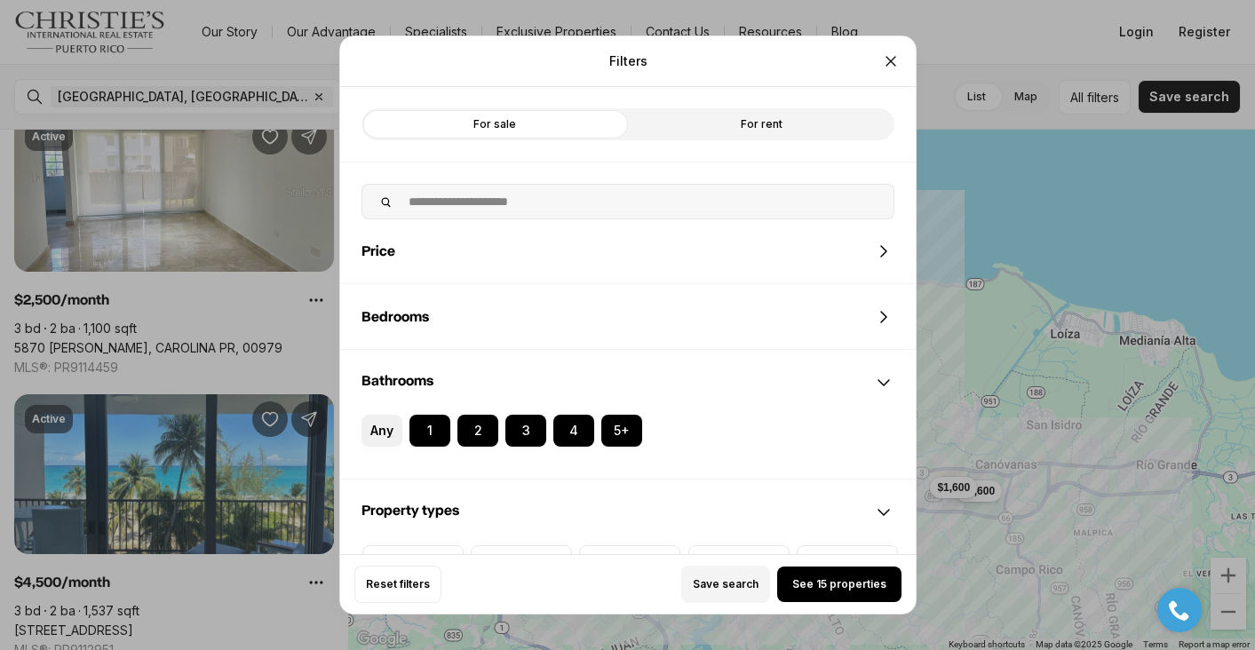
click at [473, 247] on div "Price" at bounding box center [628, 251] width 576 height 64
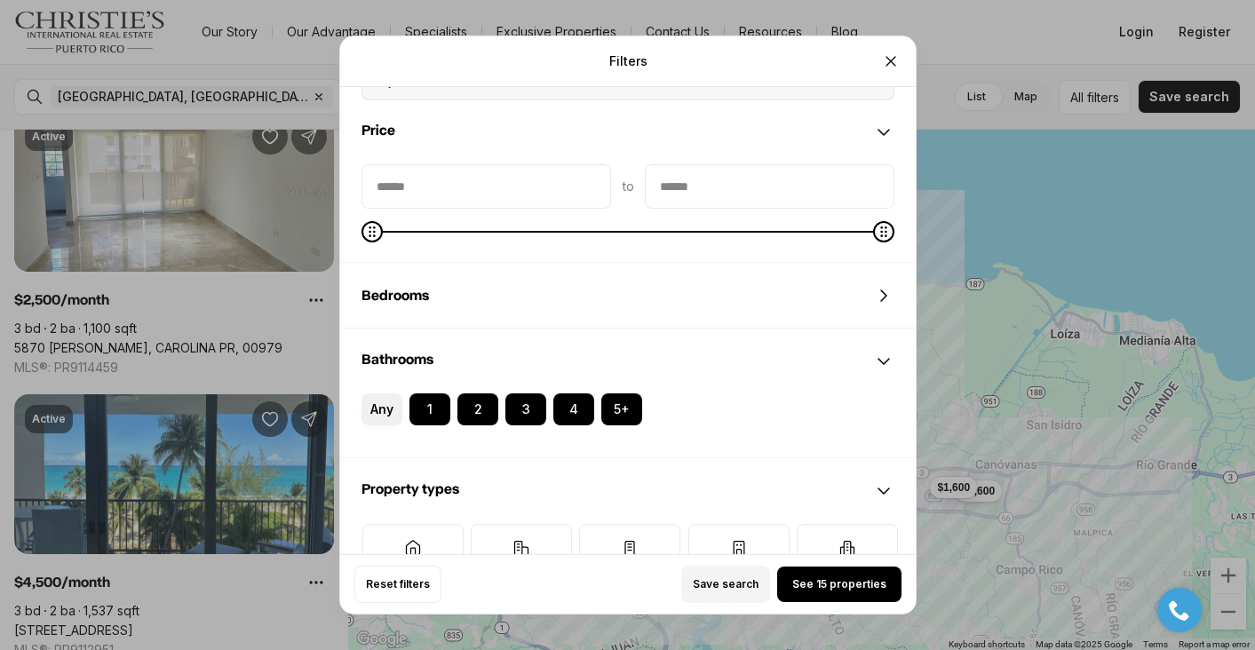
scroll to position [132, 0]
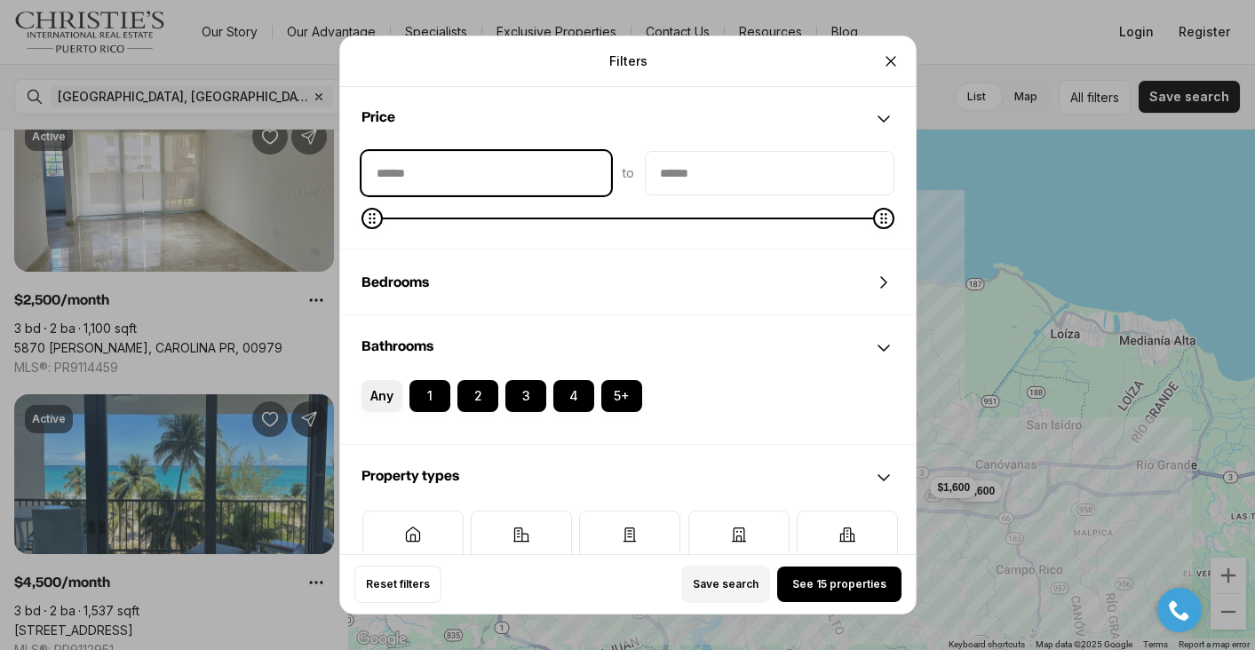
click at [461, 177] on input "priceMin" at bounding box center [486, 173] width 248 height 43
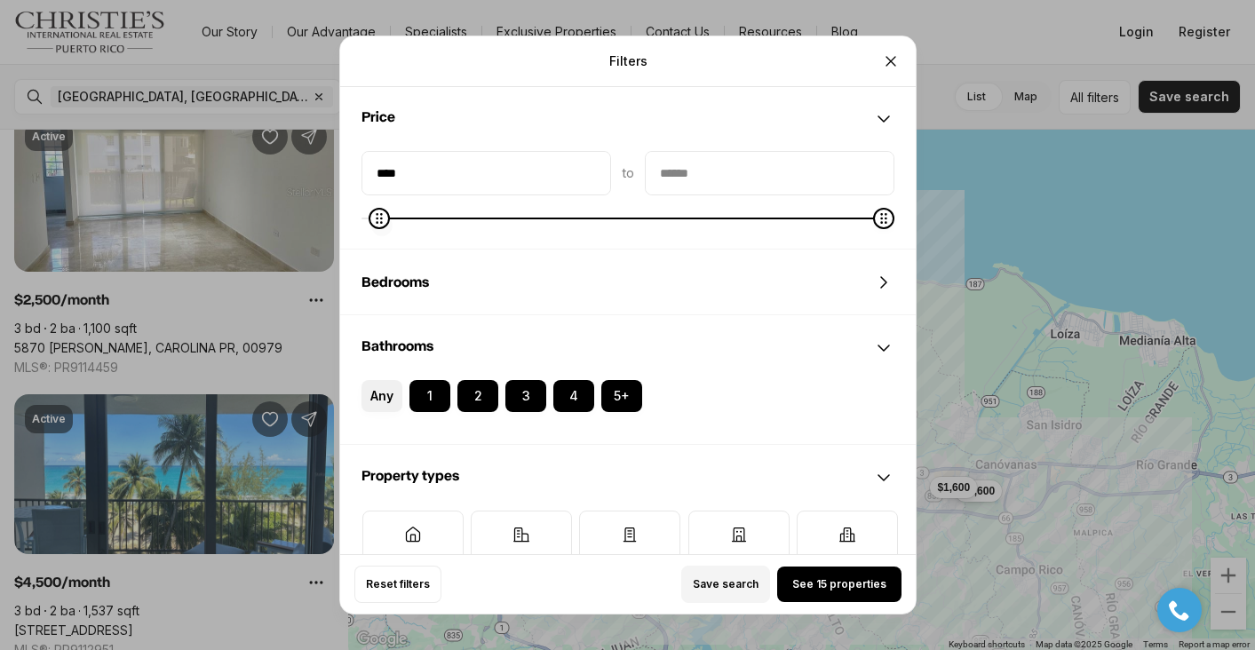
type input "****"
type input "******"
click at [368, 227] on span at bounding box center [378, 218] width 21 height 21
click at [519, 231] on div "****** to *******" at bounding box center [628, 200] width 576 height 98
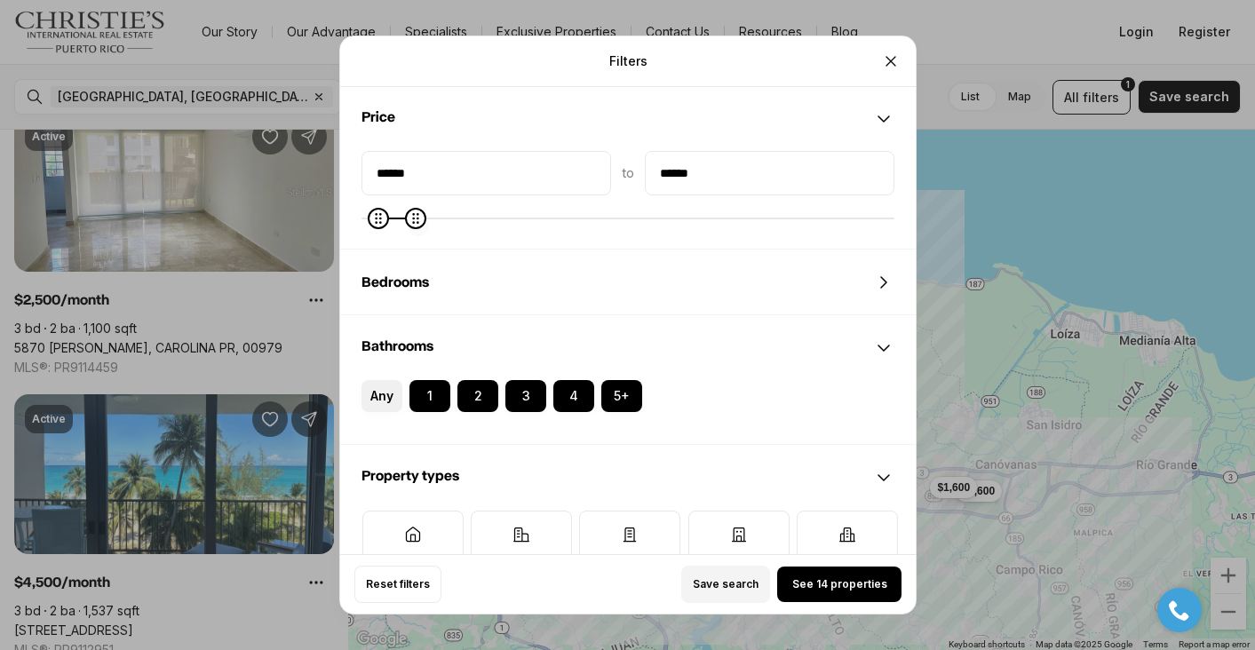
click at [409, 243] on div "****** to ******" at bounding box center [628, 200] width 576 height 98
type input "******"
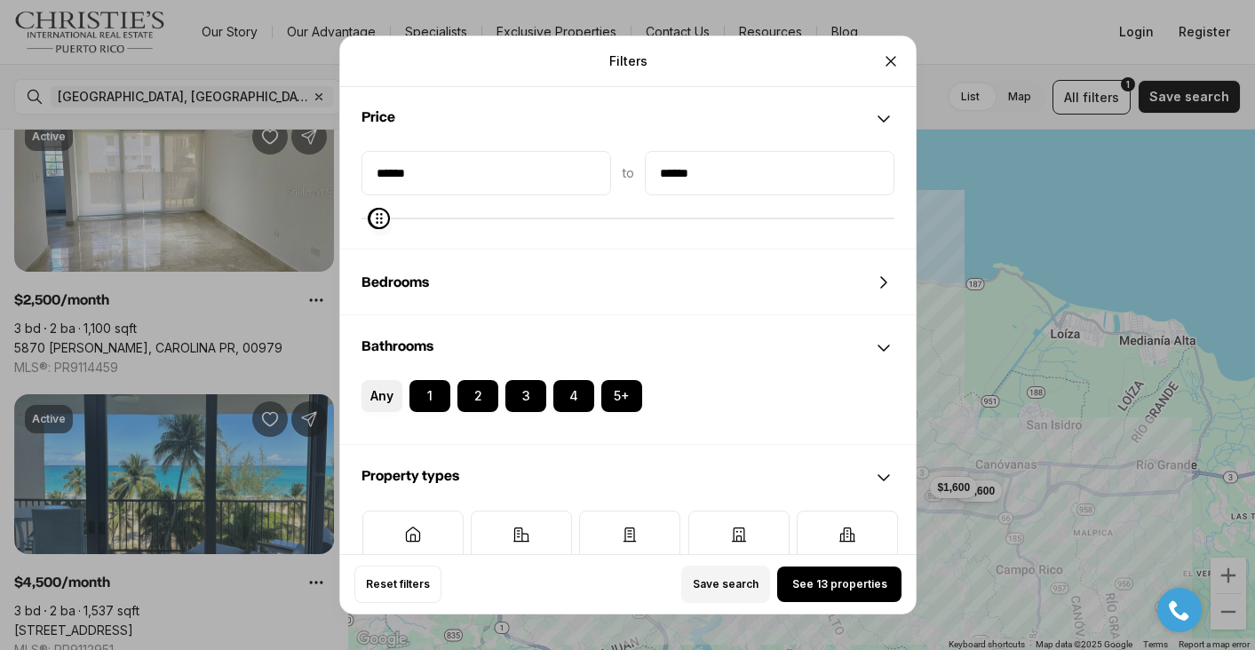
type input "******"
click at [370, 225] on span at bounding box center [379, 218] width 21 height 21
click at [815, 584] on span "See 4 properties" at bounding box center [839, 584] width 91 height 14
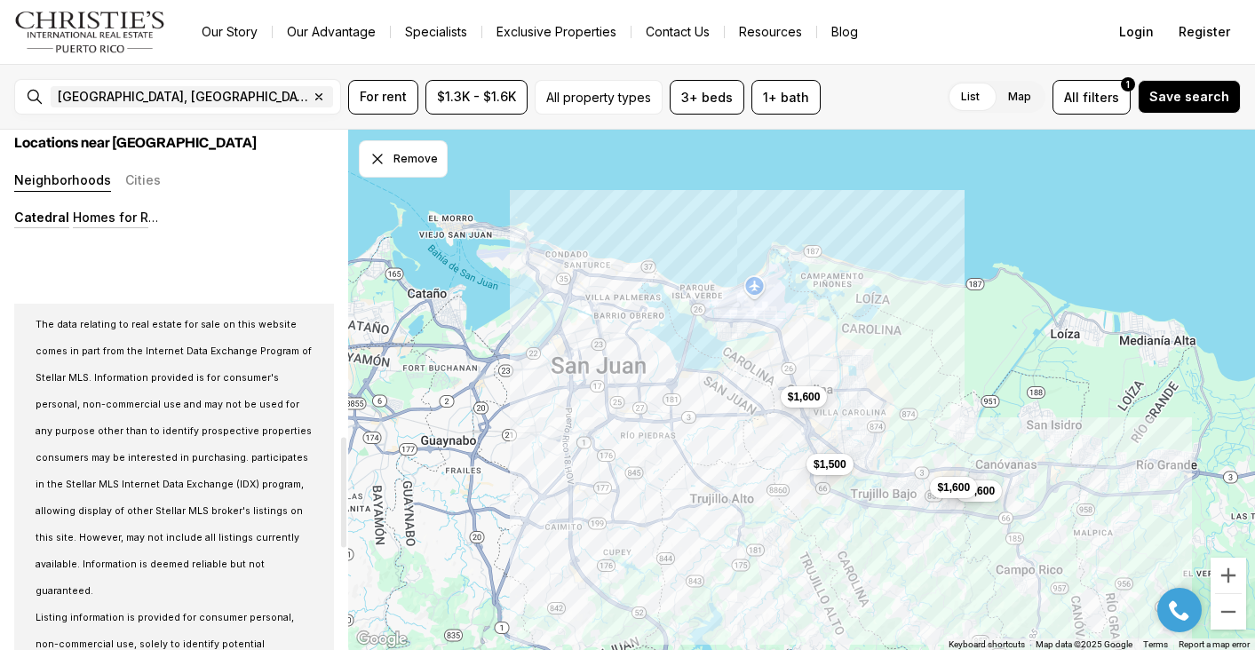
scroll to position [1451, 0]
